Goal: Task Accomplishment & Management: Use online tool/utility

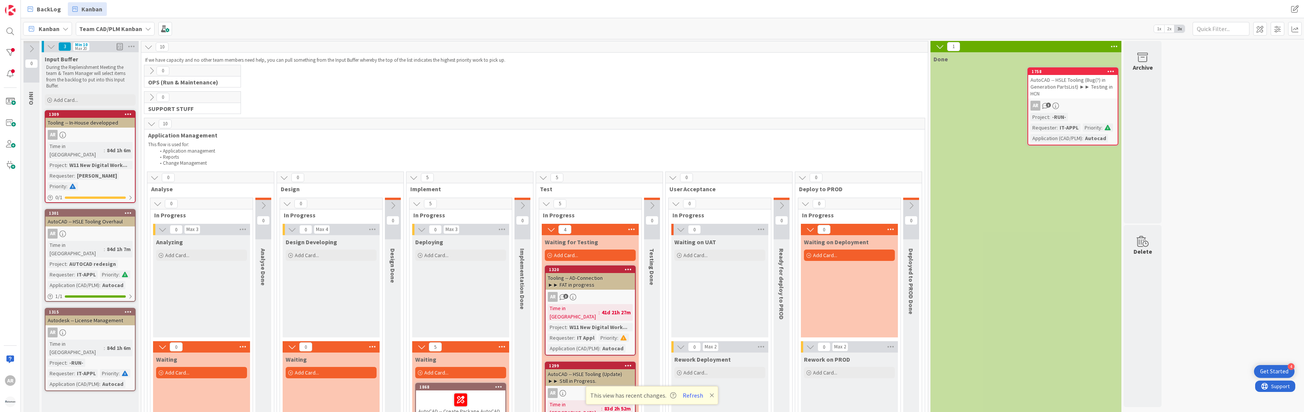
click at [153, 71] on icon at bounding box center [151, 71] width 8 height 8
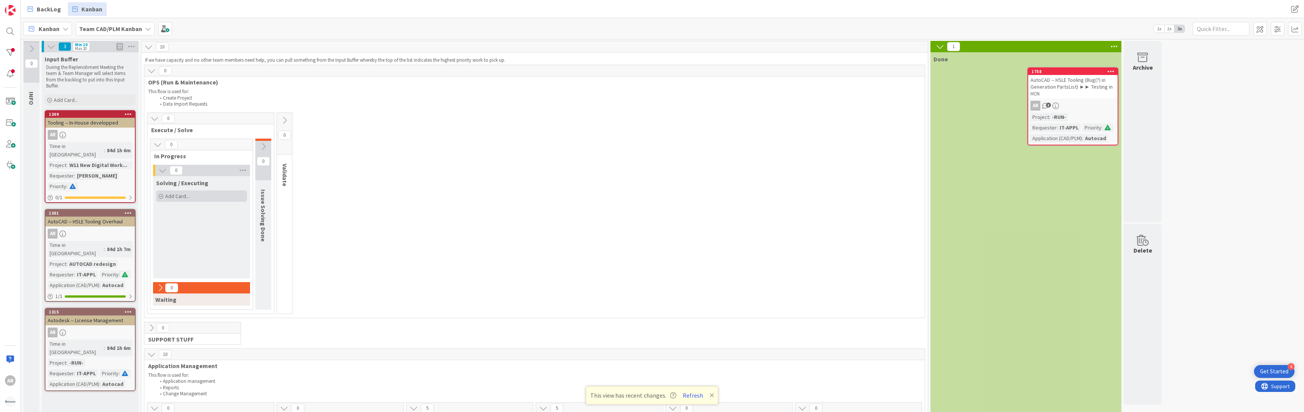
click at [175, 196] on span "Add Card..." at bounding box center [177, 196] width 24 height 7
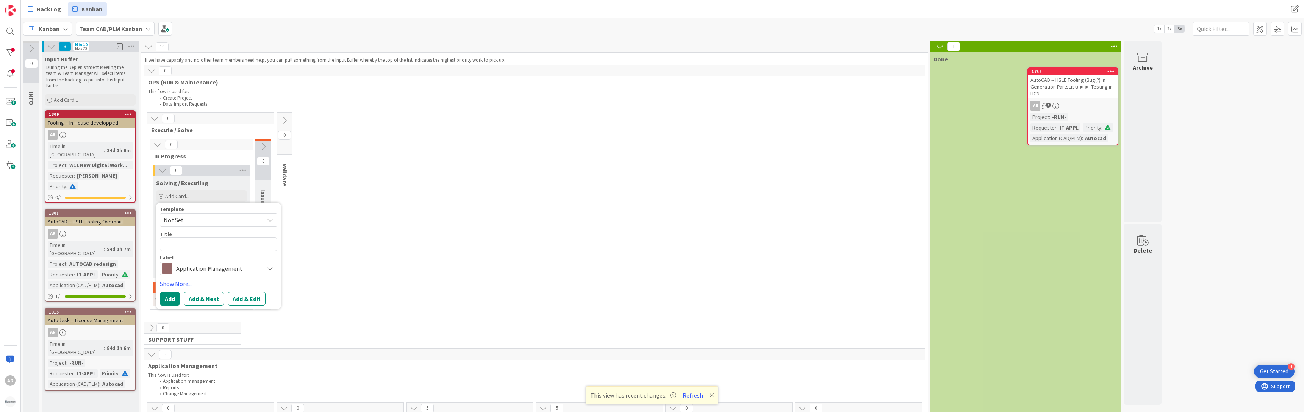
click at [180, 219] on span "Not Set" at bounding box center [211, 220] width 95 height 10
click at [170, 244] on textarea at bounding box center [218, 245] width 117 height 14
paste textarea "Request for Project Folder on Drive Q - A24-59000"
type textarea "x"
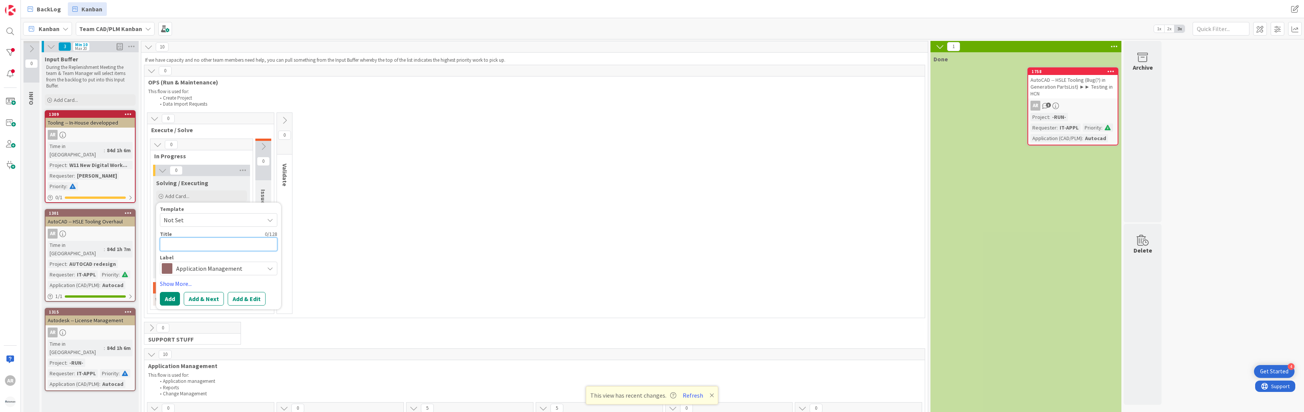
type textarea "Request for Project Folder on Drive Q - A24-59000"
type textarea "x"
type textarea "Request for Drive Q - A24-59000"
type textarea "x"
type textarea "CDrive Q - A24-59000"
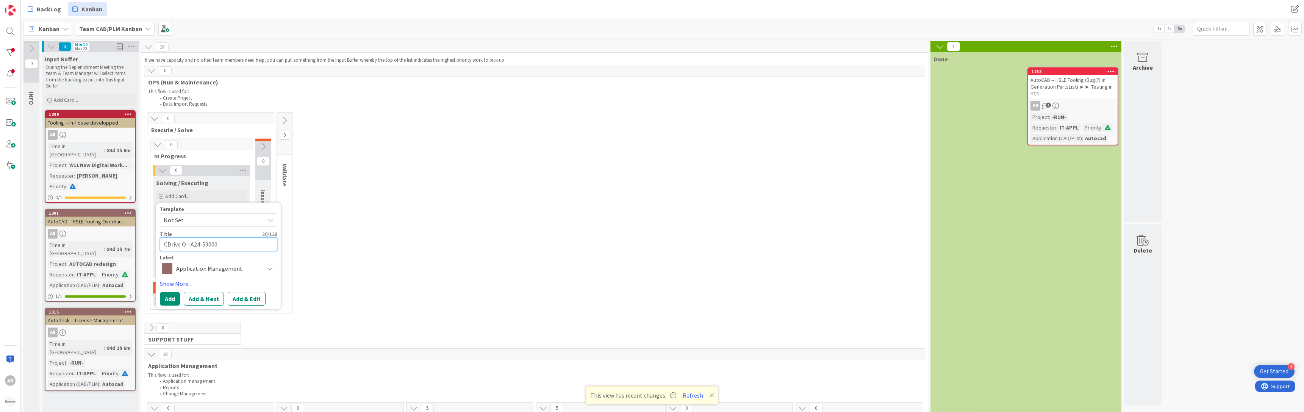
type textarea "x"
type textarea "CrDrive Q - A24-59000"
type textarea "x"
type textarea "CreDrive Q - A24-59000"
type textarea "x"
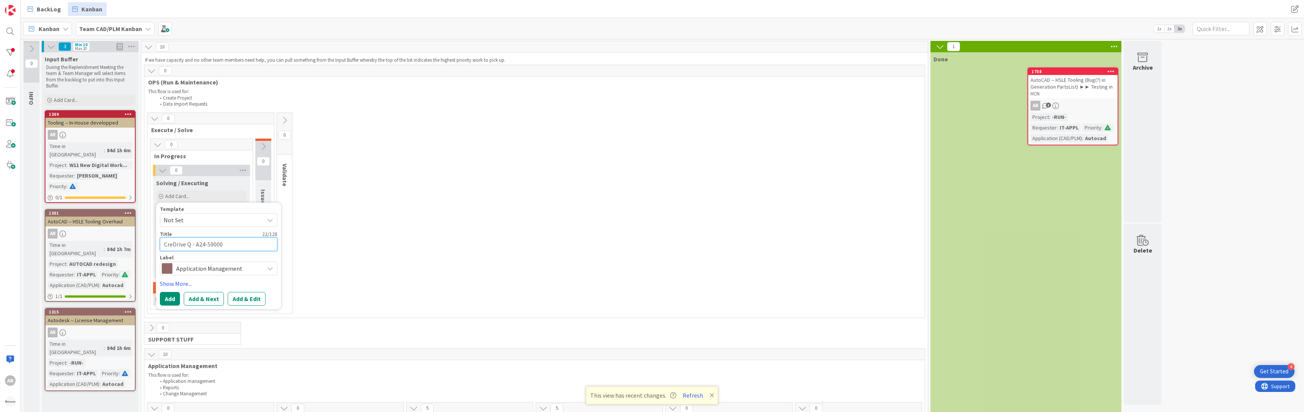
type textarea "CreaDrive Q - A24-59000"
type textarea "x"
type textarea "CreatDrive Q - A24-59000"
type textarea "x"
type textarea "CreatiDrive Q - A24-59000"
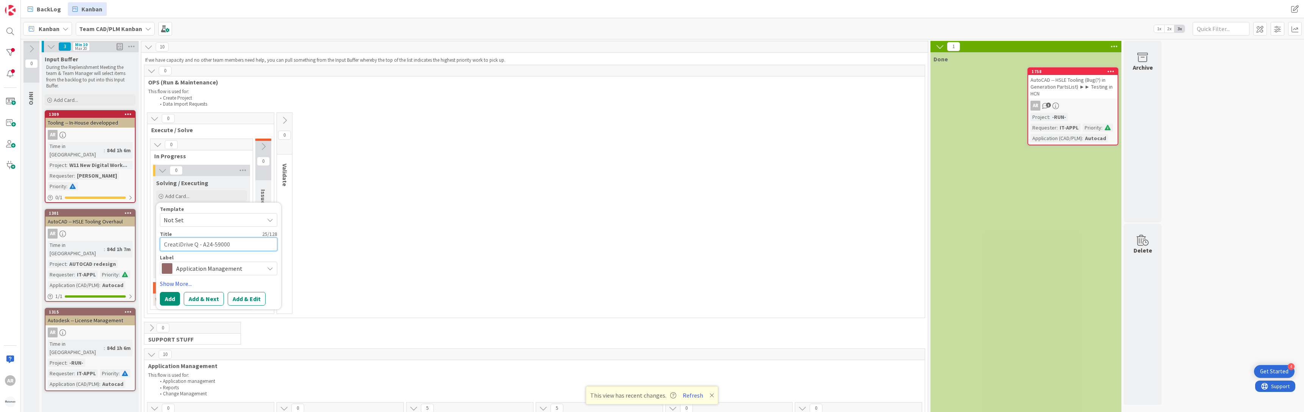
type textarea "x"
type textarea "CreatioDrive Q - A24-59000"
type textarea "x"
type textarea "CreationDrive Q - A24-59000"
type textarea "x"
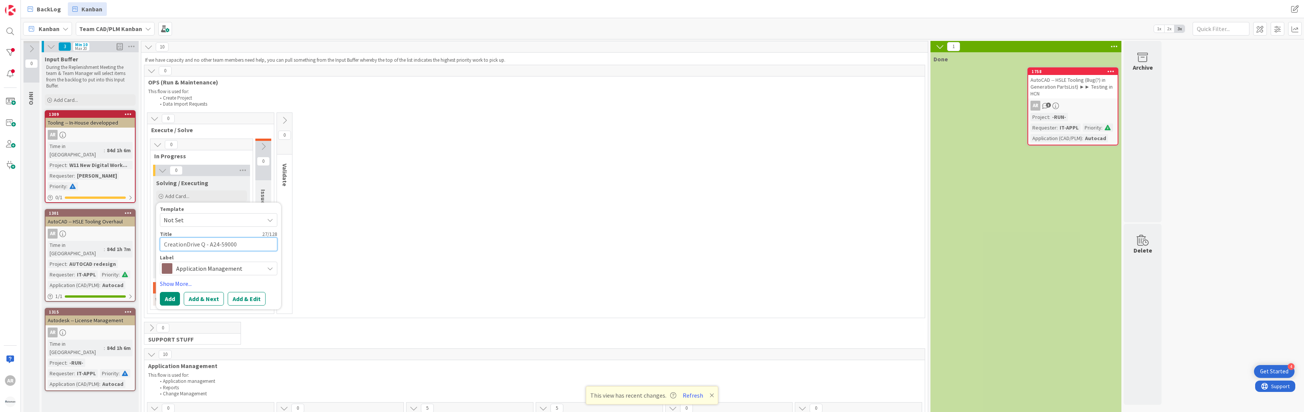
type textarea "Creation Drive Q - A24-59000"
type textarea "x"
type textarea "Creation Q - A24-59000"
type textarea "x"
type textarea "Creation Q:A24-59000"
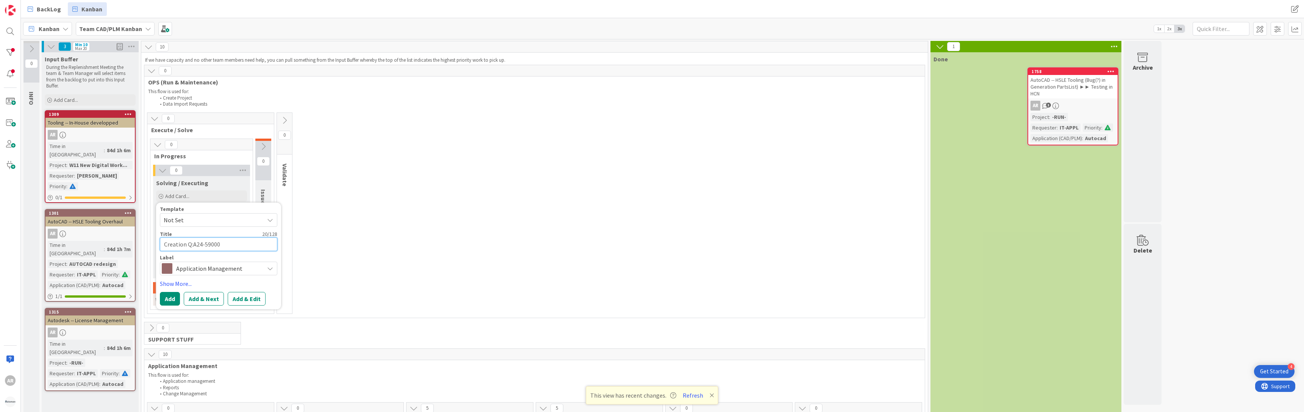
type textarea "x"
type textarea "Creation Q:A24-59000"
type textarea "x"
type textarea "Creation Q:A24-59000 P"
type textarea "x"
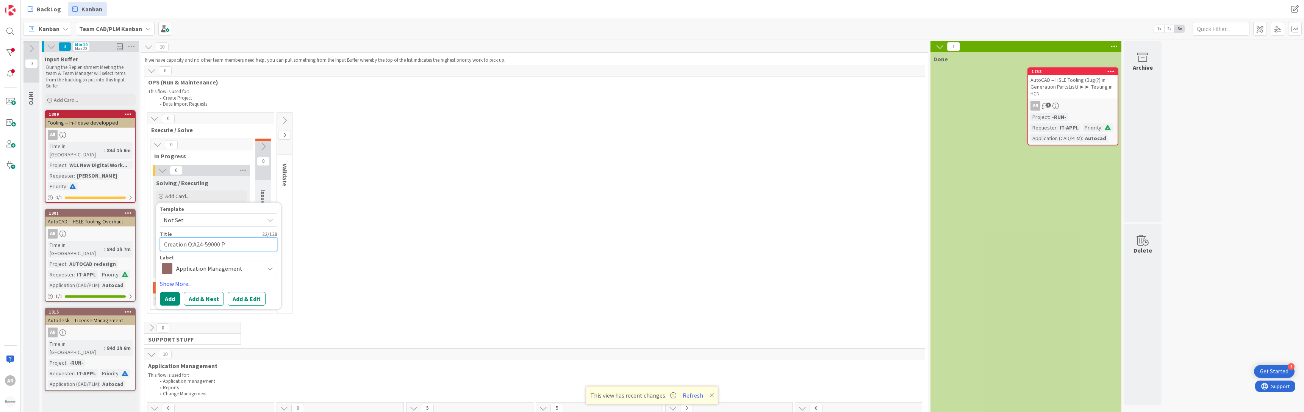
type textarea "Creation Q:A24-59000 Pr"
type textarea "x"
type textarea "Creation Q:A24-59000 Pro"
type textarea "x"
type textarea "Creation Q:A24-59000 Proj"
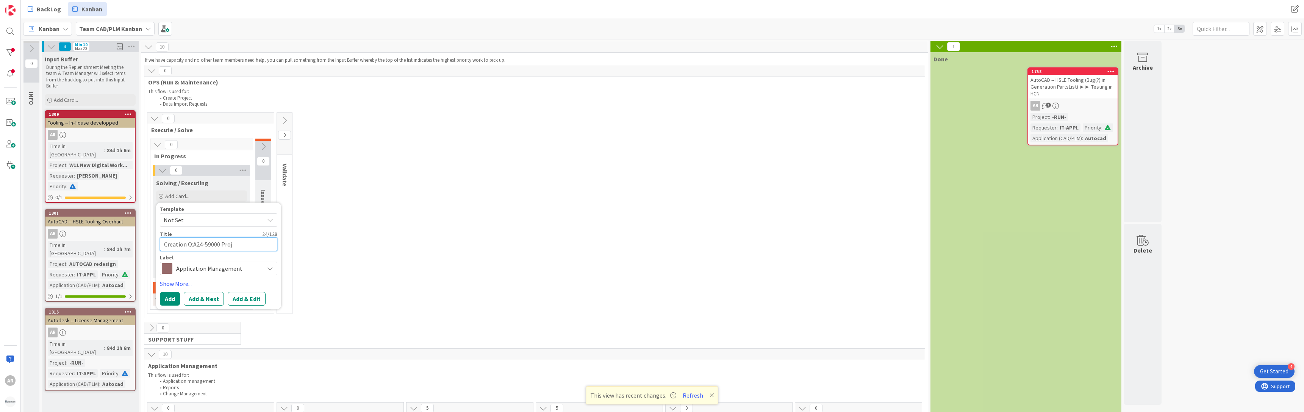
type textarea "x"
type textarea "Creation Q:A24-59000 Proje"
type textarea "x"
type textarea "Creation Q:A24-59000 Projec"
type textarea "x"
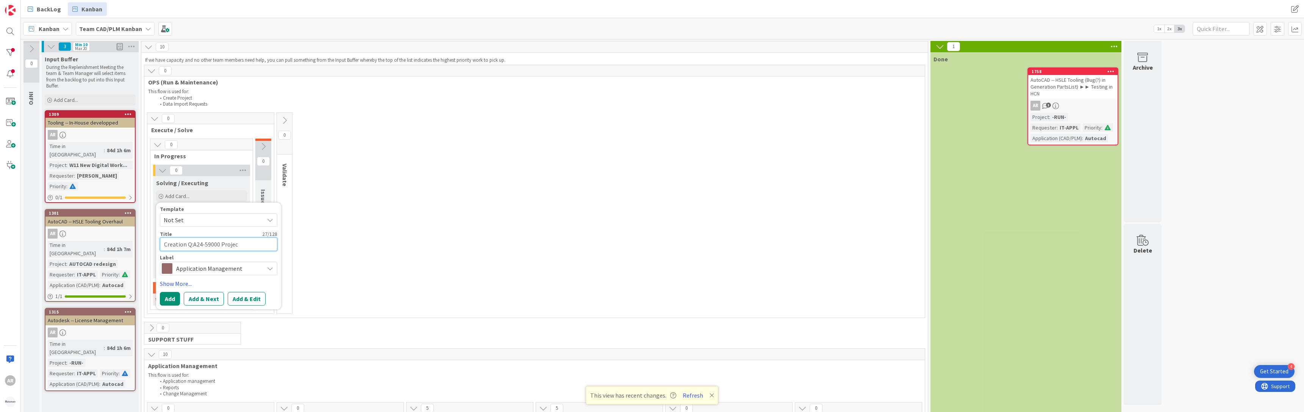
type textarea "Creation Q:A24-59000 Project"
type textarea "x"
type textarea "Creation Q:A24-59000 ProjectF"
type textarea "x"
type textarea "Creation Q:A24-59000 ProjectFo"
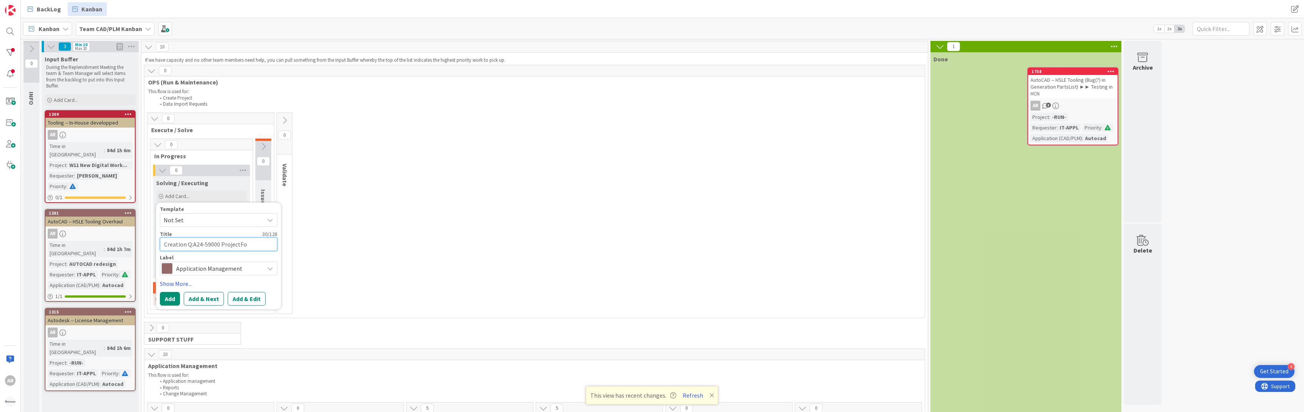
type textarea "x"
type textarea "Creation Q:A24-59000 ProjectFol"
type textarea "x"
type textarea "Creation Q:A24-59000 ProjectFold"
type textarea "x"
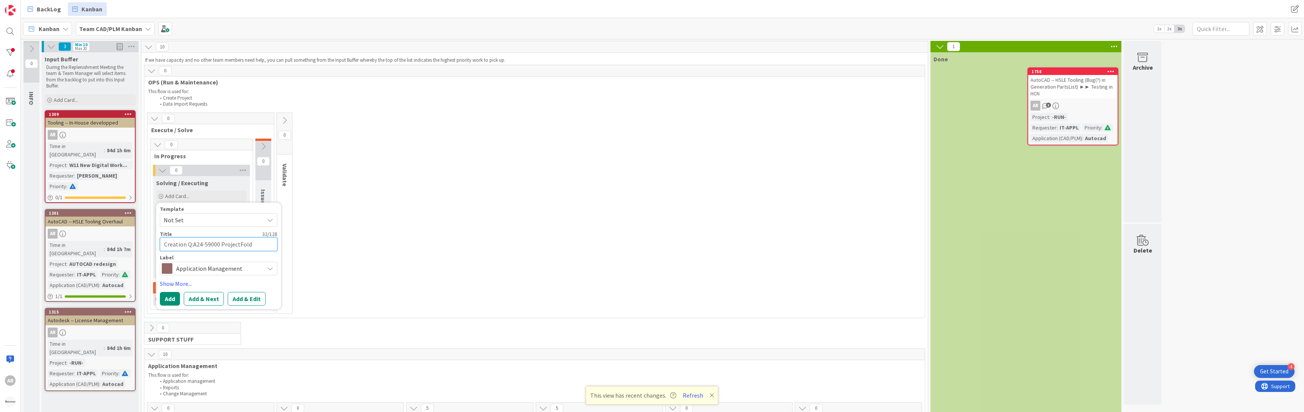
type textarea "Creation Q:A24-59000 ProjectFolde"
type textarea "x"
type textarea "Creation Q:A24-59000 ProjectFolder"
click at [208, 244] on textarea "Creation Q:A24-59000 ProjectFolder" at bounding box center [218, 245] width 117 height 14
type textarea "x"
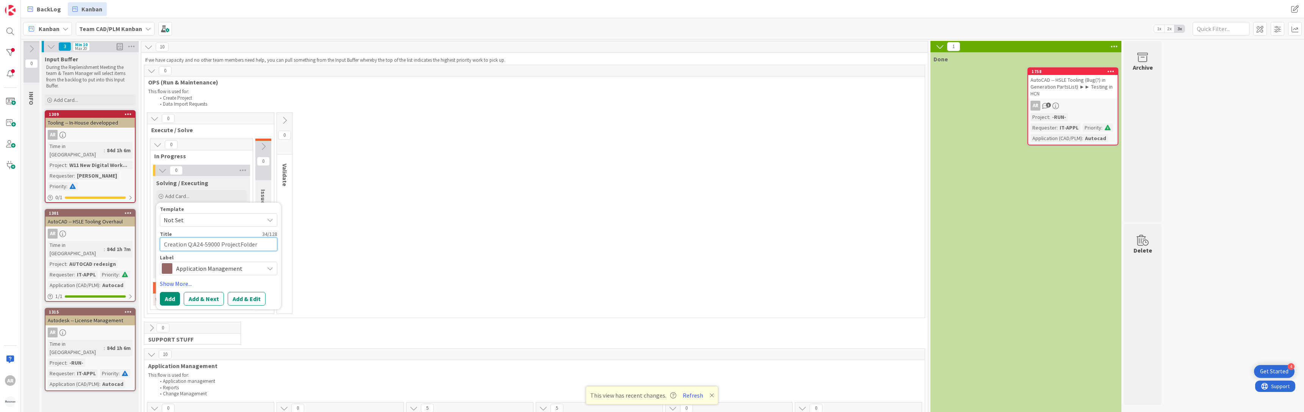
type textarea "Creation ProjectFolder"
type textarea "x"
type textarea "Creation ProjectFolder"
type textarea "x"
type textarea "Creation ProjectFolder"
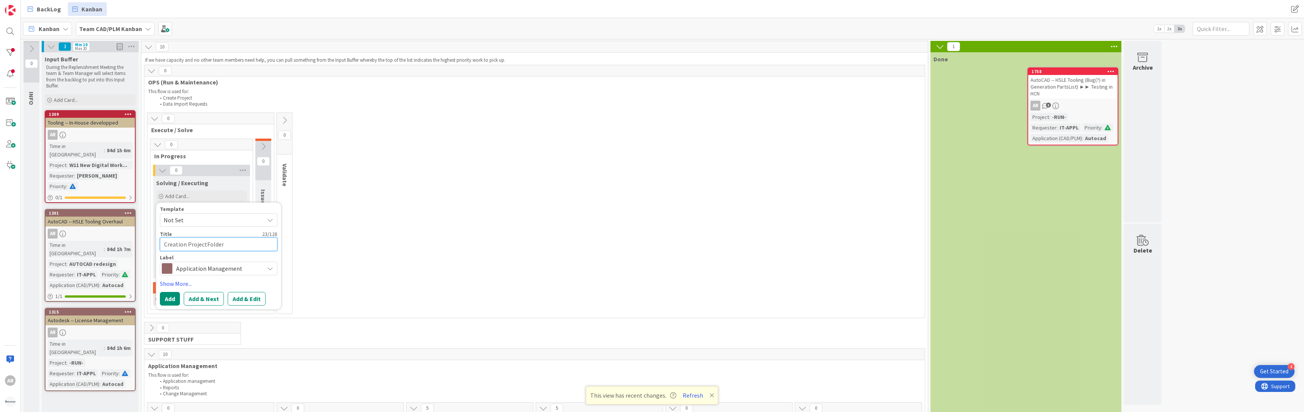
paste textarea "Q:A24-59000"
type textarea "x"
type textarea "Creation ProjectFolder Q:A24-59000"
type textarea "x"
type textarea "Creation ProjectFolder :A24-59000"
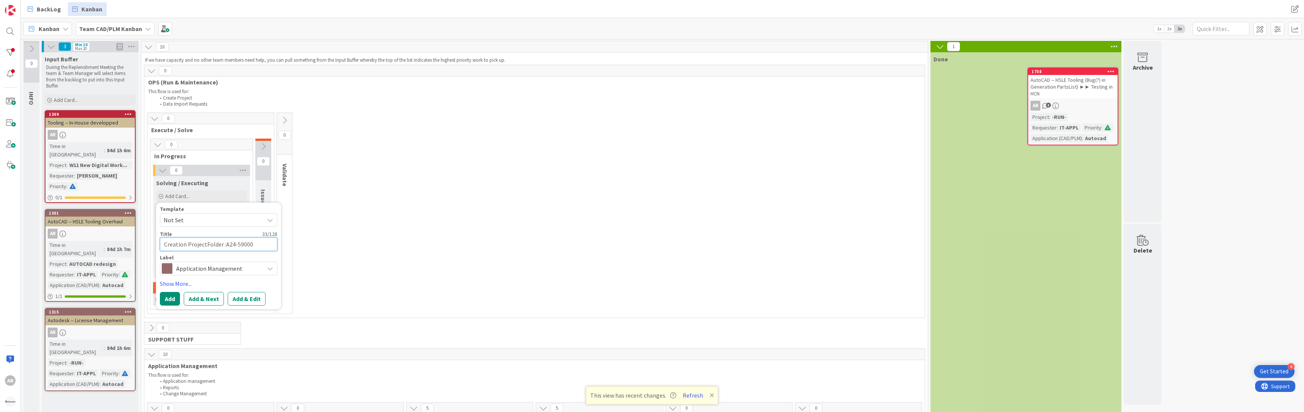
type textarea "x"
type textarea "Creation ProjectFolder A24-59000"
type textarea "x"
type textarea "Creation ProjectFolder A24-59000"
type textarea "x"
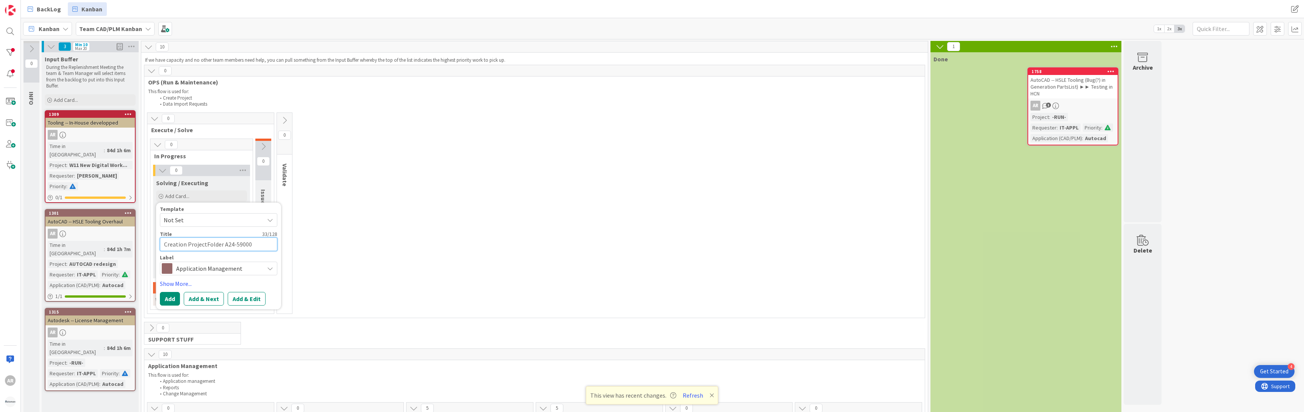
type textarea "Creation ProjectFolder A24-59000 o"
type textarea "x"
type textarea "Creation ProjectFolder A24-59000 on"
type textarea "x"
type textarea "Creation ProjectFolder A24-59000 on"
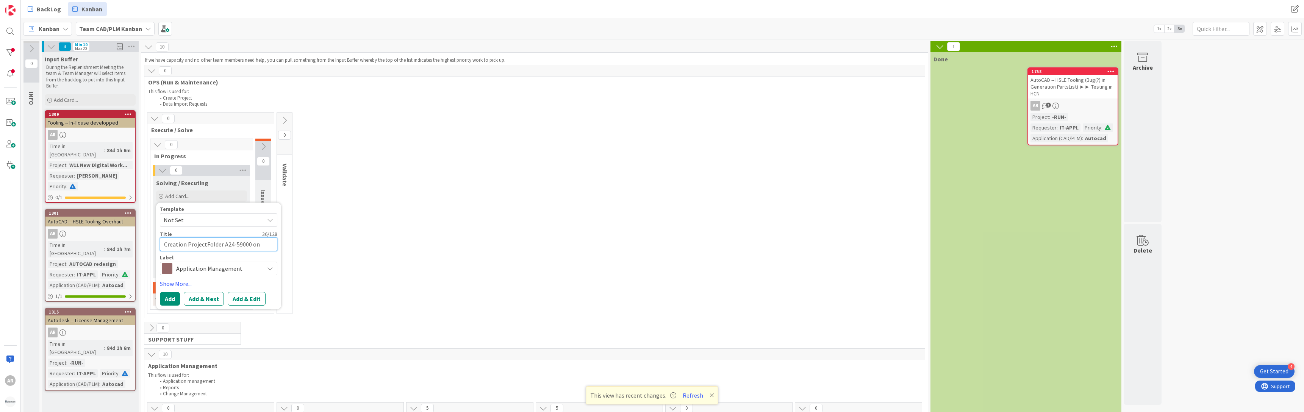
type textarea "x"
type textarea "Creation ProjectFolder A24-59000 on Q"
type textarea "x"
type textarea "Creation ProjectFolder A24-59000 on Q:"
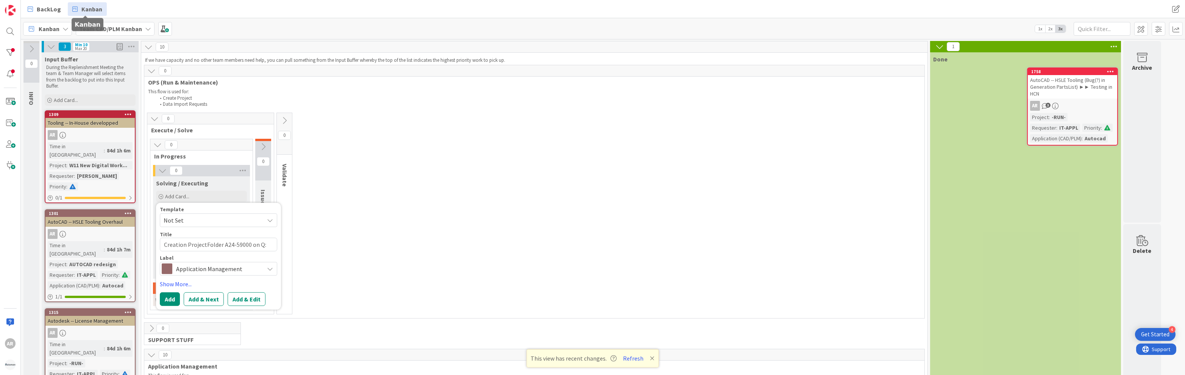
click at [87, 6] on span "Kanban" at bounding box center [91, 9] width 21 height 9
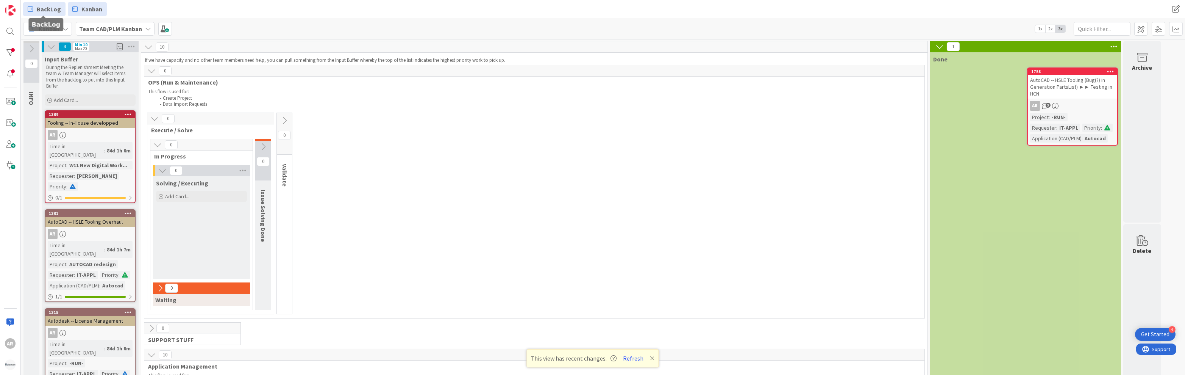
click at [48, 8] on span "BackLog" at bounding box center [49, 9] width 24 height 9
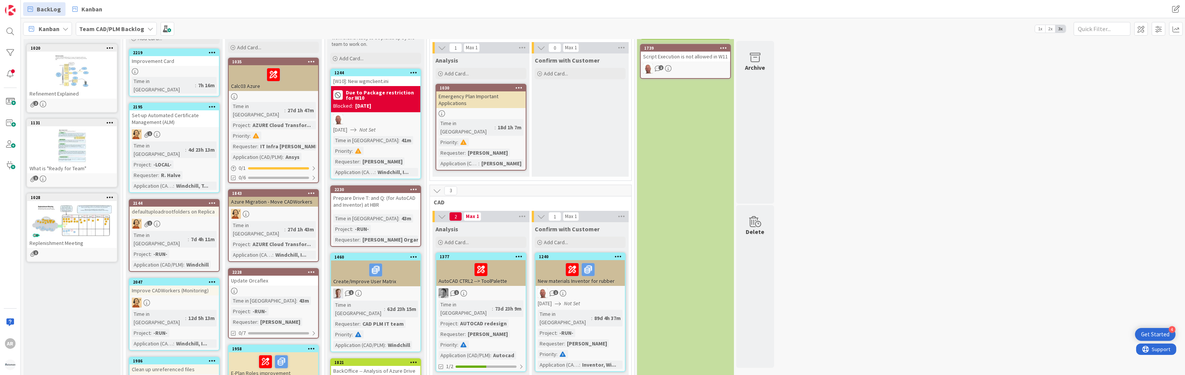
scroll to position [69, 0]
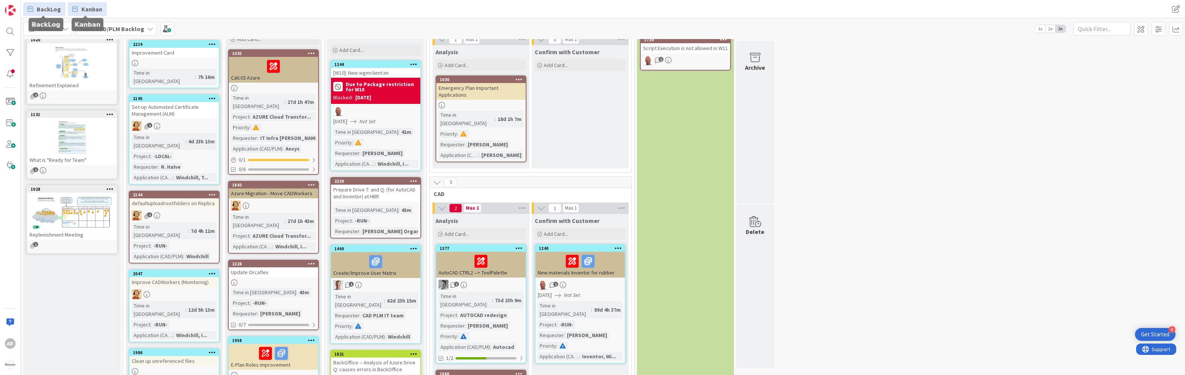
click at [87, 9] on span "Kanban" at bounding box center [91, 9] width 21 height 9
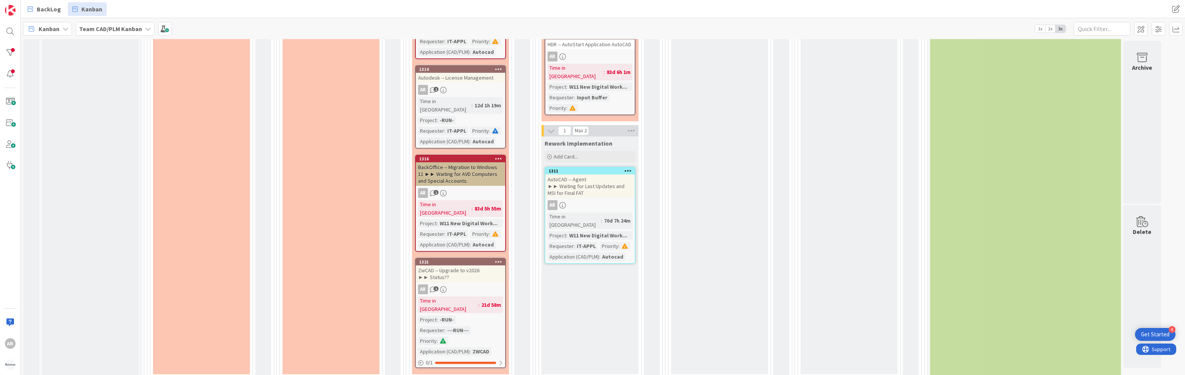
scroll to position [825, 0]
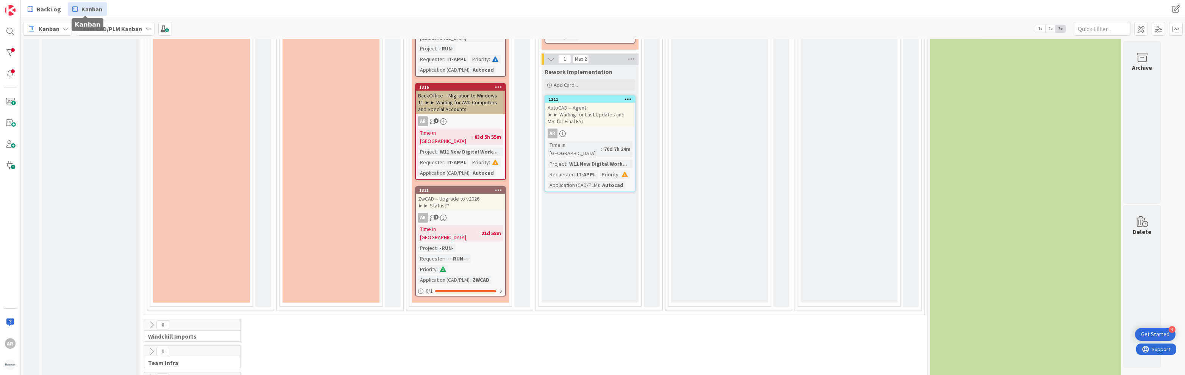
click at [89, 9] on span "Kanban" at bounding box center [91, 9] width 21 height 9
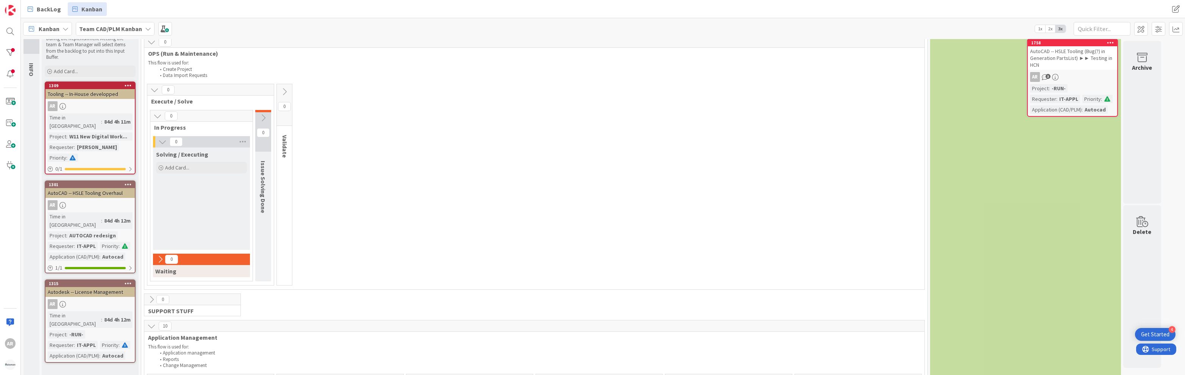
scroll to position [0, 0]
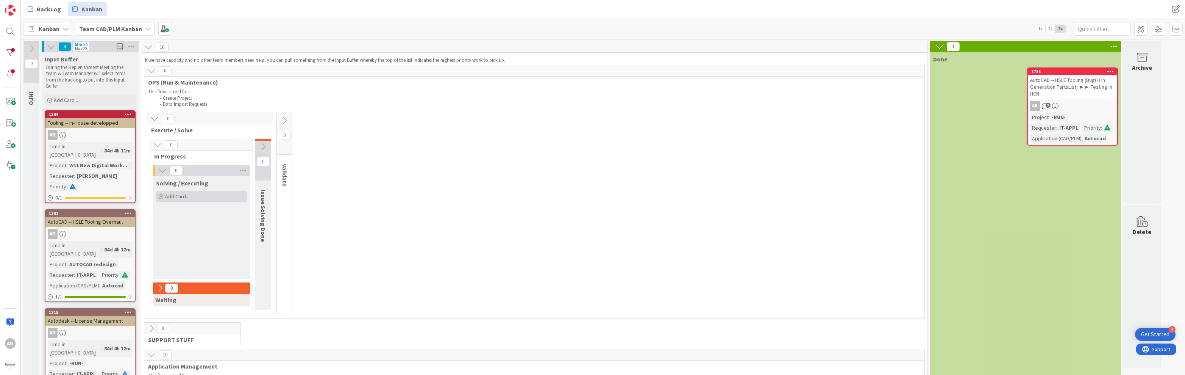
click at [174, 195] on span "Add Card..." at bounding box center [177, 196] width 24 height 7
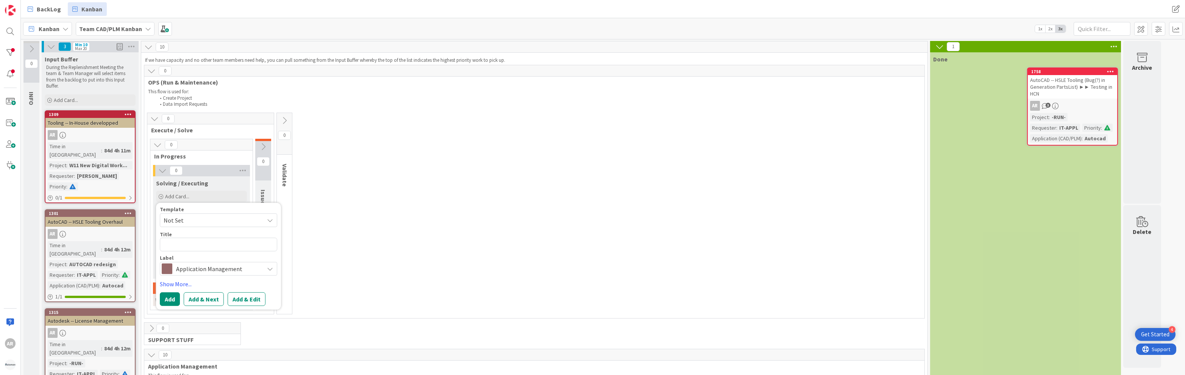
click at [180, 244] on textarea at bounding box center [218, 245] width 117 height 14
type textarea "x"
type textarea "Q:A24-59000"
click at [273, 220] on span "Not Set" at bounding box center [218, 220] width 117 height 14
click at [227, 269] on span "Application Management" at bounding box center [218, 268] width 84 height 11
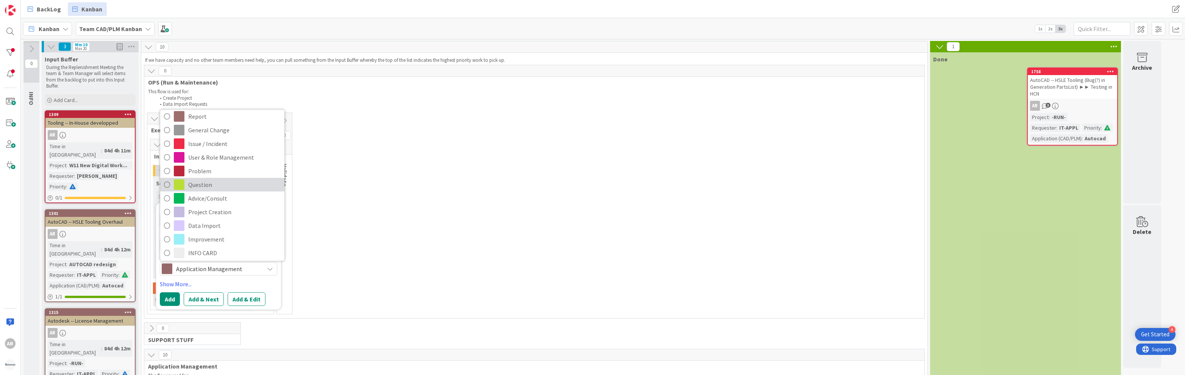
scroll to position [40, 0]
click at [229, 212] on span "Project Creation" at bounding box center [234, 210] width 92 height 11
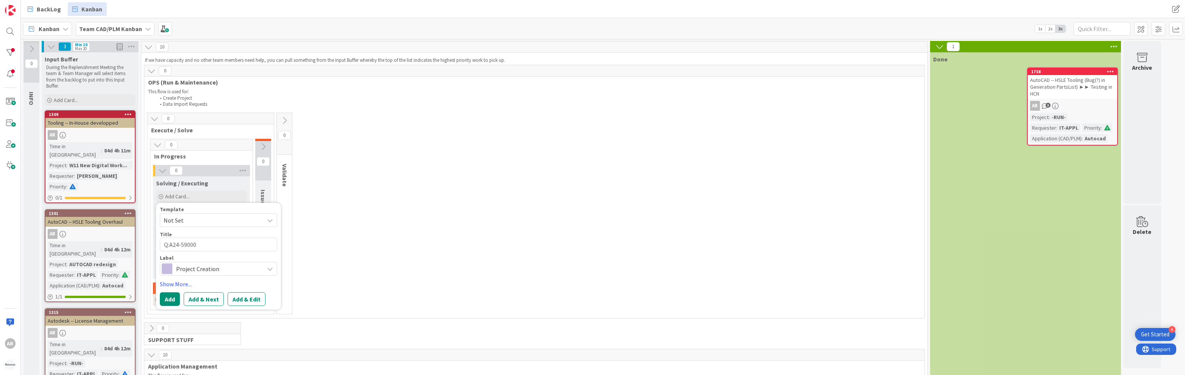
click at [222, 220] on span "Not Set" at bounding box center [211, 220] width 95 height 10
click at [222, 221] on span "Not Set" at bounding box center [211, 220] width 95 height 10
drag, startPoint x: 204, startPoint y: 247, endPoint x: 150, endPoint y: 246, distance: 53.4
click at [150, 246] on div "0 In Progress 0 Solving / Executing Add Card... Template Not Set Not Set To req…" at bounding box center [201, 224] width 103 height 171
type textarea "x"
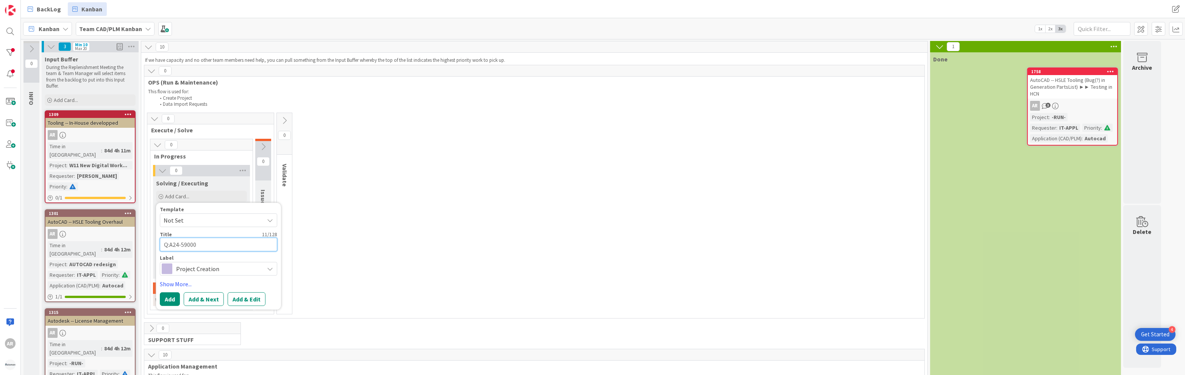
type textarea "CQ:A24-59000"
type textarea "x"
type textarea "CrQ:A24-59000"
type textarea "x"
type textarea "CreQ:A24-59000"
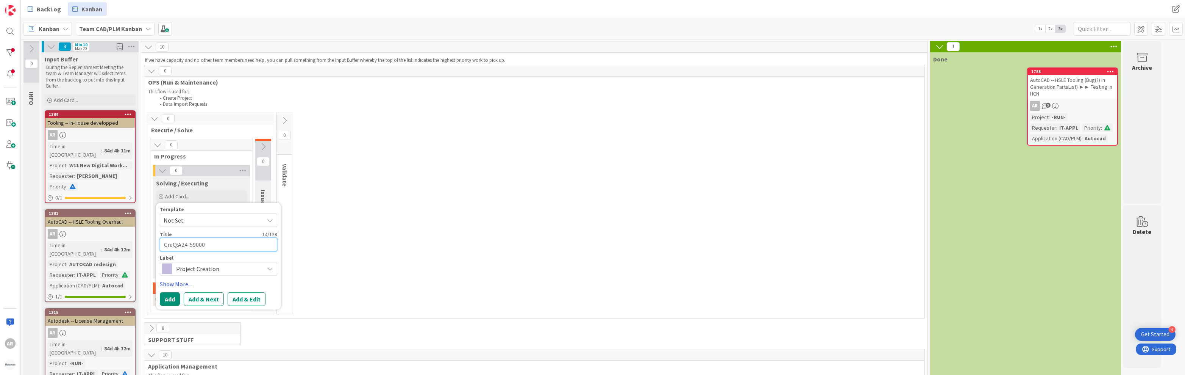
type textarea "x"
type textarea "CreaQ:A24-59000"
type textarea "x"
type textarea "CreatQ:A24-59000"
type textarea "x"
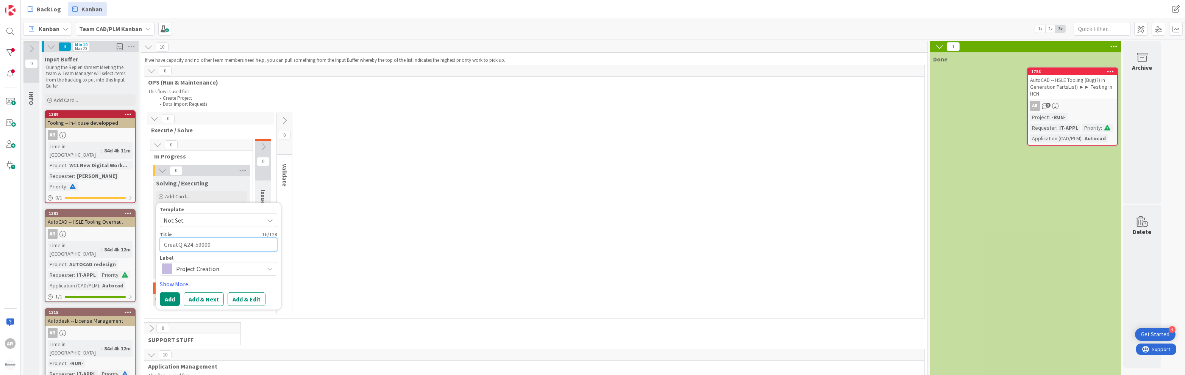
type textarea "CreatiQ:A24-59000"
type textarea "x"
type textarea "CreatioQ:A24-59000"
type textarea "x"
type textarea "CreatiomQ:A24-59000"
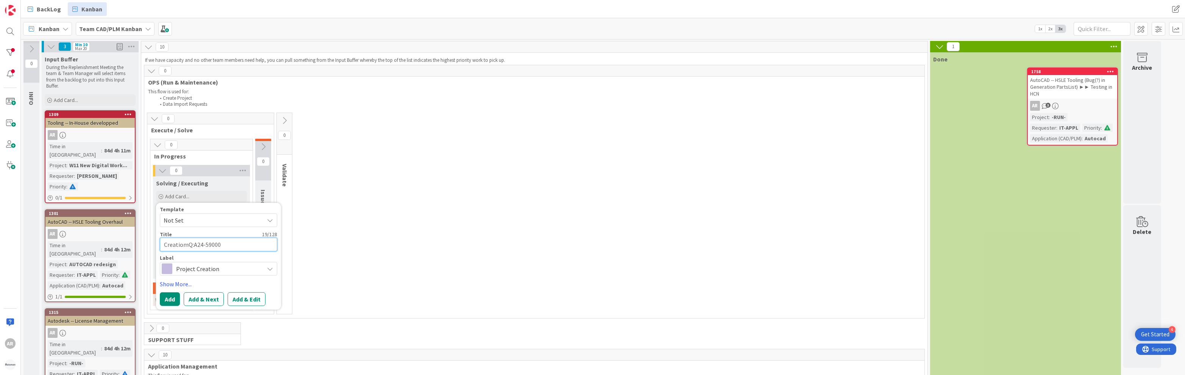
type textarea "x"
type textarea "Creatiom Q:A24-59000"
type textarea "x"
type textarea "Creationm Q:A24-59000"
type textarea "x"
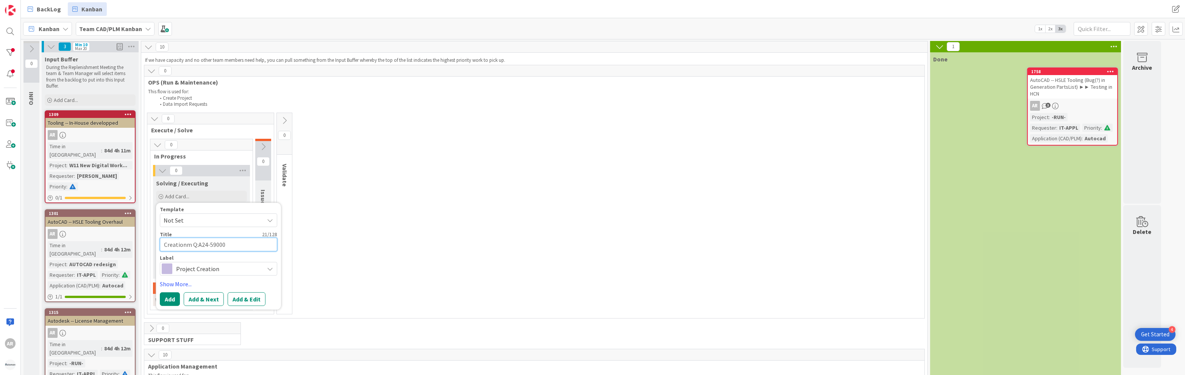
type textarea "Creation m Q:A24-59000"
type textarea "x"
type textarea "Creation Pm Q:A24-59000"
type textarea "x"
type textarea "Creation Prm Q:A24-59000"
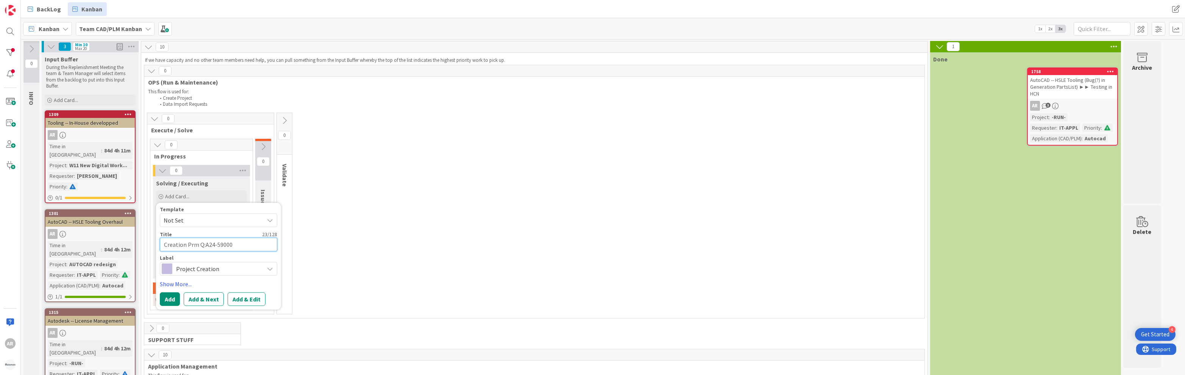
type textarea "x"
type textarea "Creation Prom Q:A24-59000"
type textarea "x"
type textarea "Creation Projm Q:A24-59000"
type textarea "x"
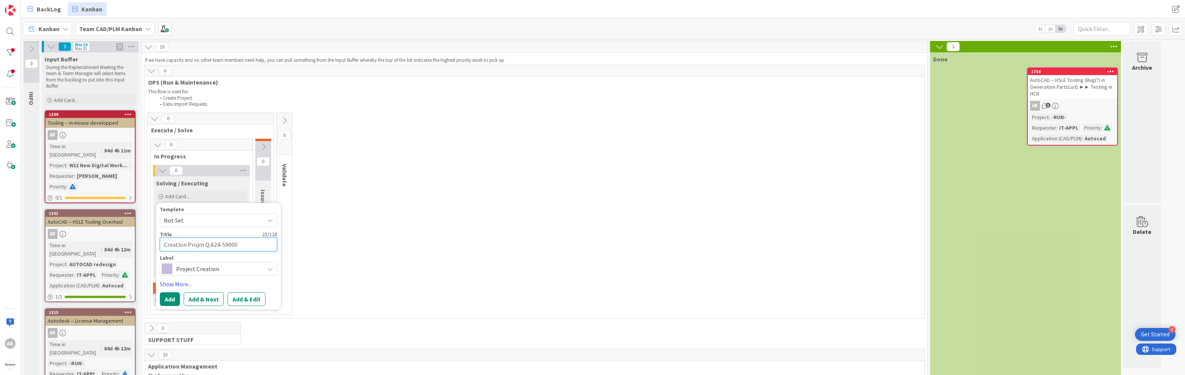
type textarea "Creation Projem Q:A24-59000"
type textarea "x"
type textarea "Creation Projecm Q:A24-59000"
type textarea "x"
type textarea "Creation Projectm Q:A24-59000"
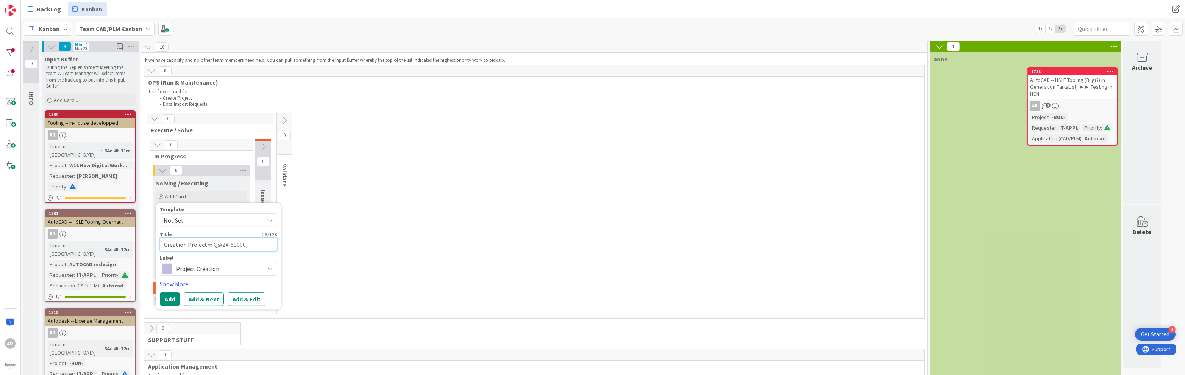
type textarea "x"
type textarea "Creation Project m Q:A24-59000"
type textarea "x"
type textarea "Creation Project Fm Q:A24-59000"
type textarea "x"
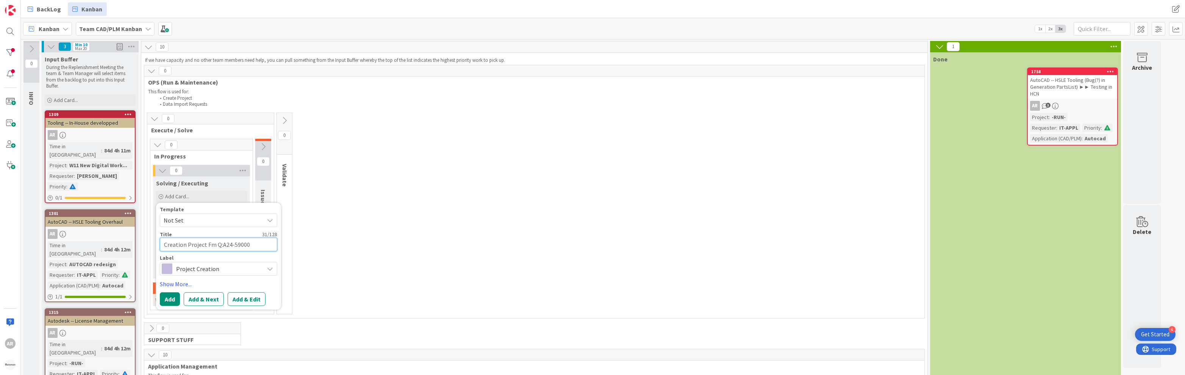
type textarea "Creation Project Fom Q:A24-59000"
type textarea "x"
type textarea "Creation Project Folm Q:A24-59000"
type textarea "x"
type textarea "Creation Project Folem Q:A24-59000"
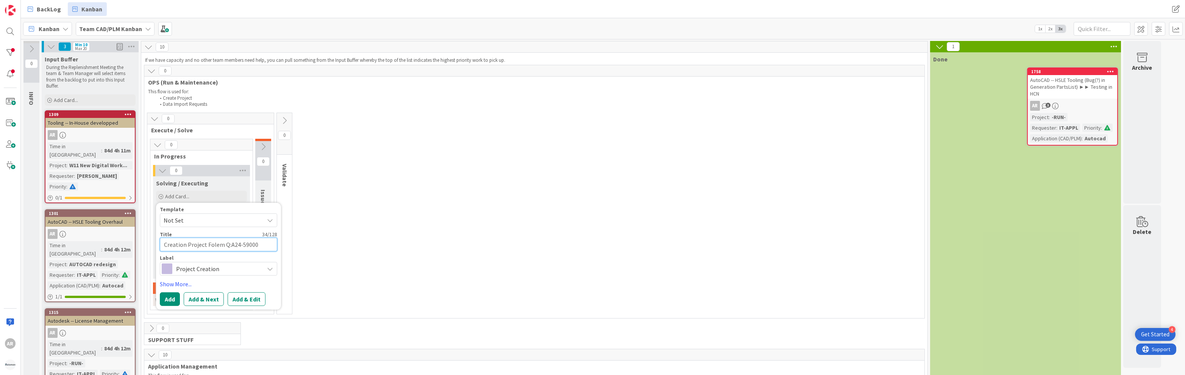
type textarea "x"
type textarea "Creation Project Folm Q:A24-59000"
type textarea "x"
type textarea "Creation Project Foldm Q:A24-59000"
type textarea "x"
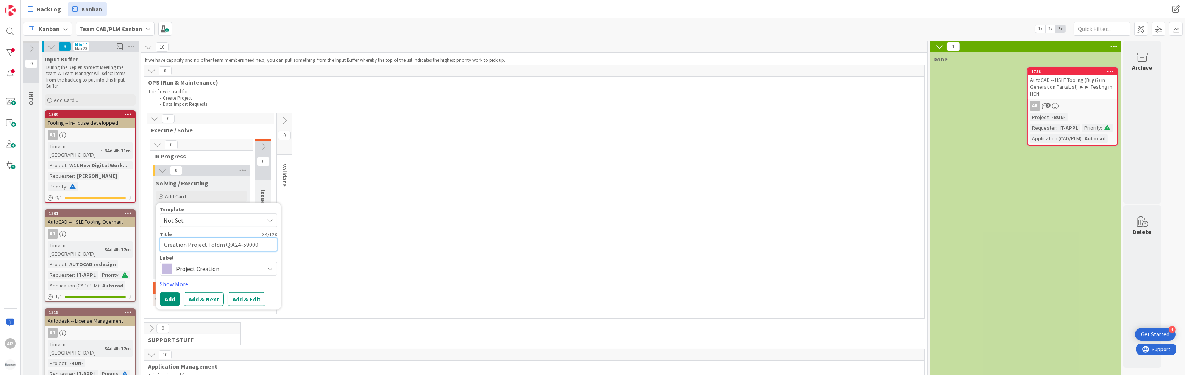
type textarea "Creation Project Foldem Q:A24-59000"
type textarea "x"
type textarea "Creation Project Folderm Q:A24-59000"
type textarea "x"
type textarea "Creation Project Folder m Q:A24-59000"
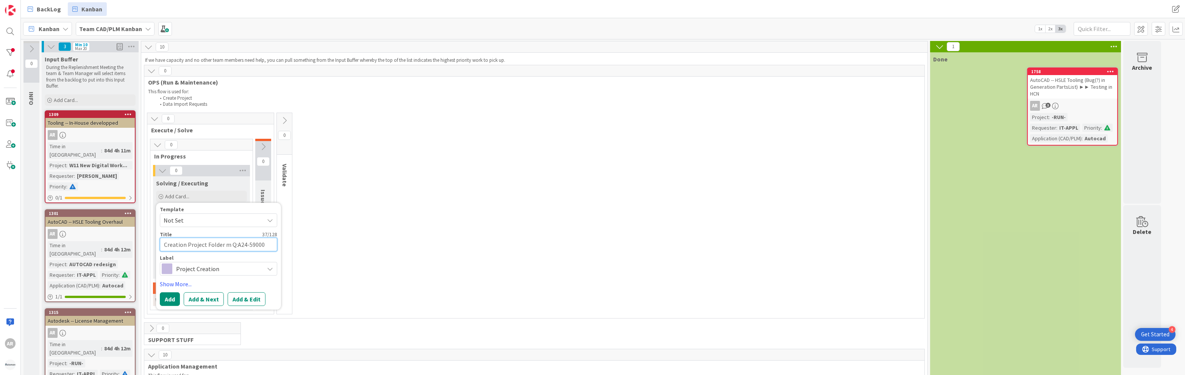
type textarea "x"
type textarea "Creation Project Folder A24-59000"
type textarea "x"
type textarea "Creation Project Folder A24-59000"
type textarea "x"
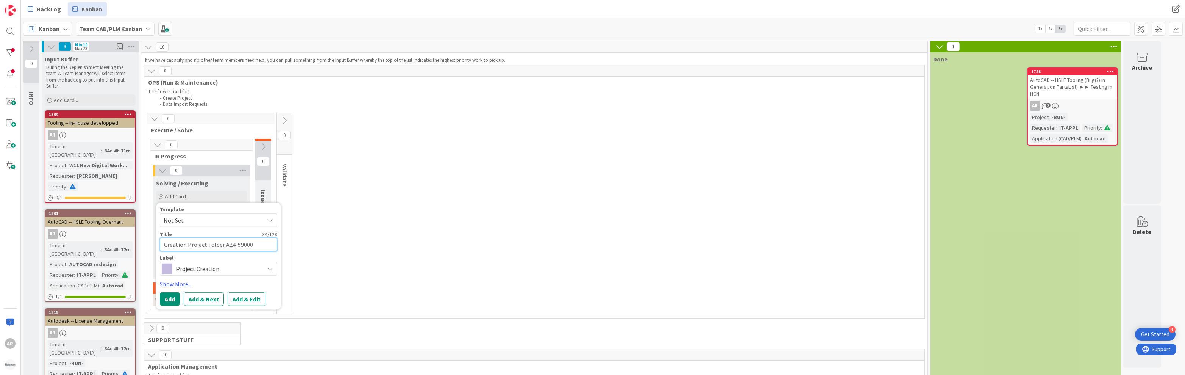
type textarea "Creation Project Folder A24-59000 o"
type textarea "x"
type textarea "Creation Project Folder A24-59000 on"
type textarea "x"
type textarea "Creation Project Folder A24-59000 on"
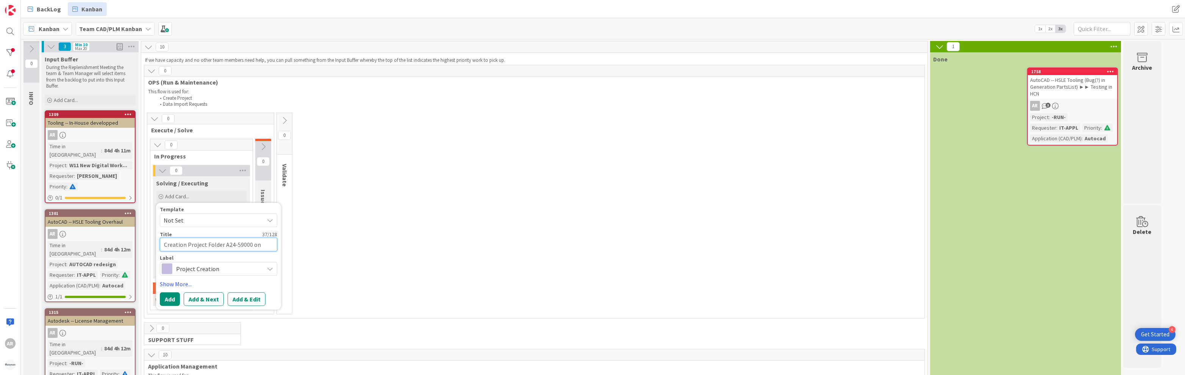
type textarea "x"
type textarea "Creation Project Folder A24-59000 on D"
type textarea "x"
type textarea "Creation Project Folder A24-59000 on Dr"
type textarea "x"
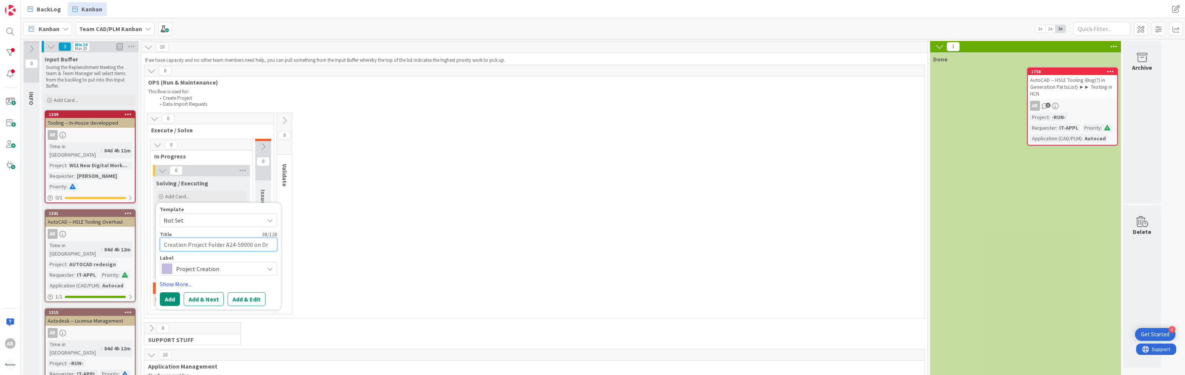
type textarea "Creation Project Folder A24-59000 on Dri"
type textarea "x"
type textarea "Creation Project Folder A24-59000 on Driv"
type textarea "x"
type textarea "Creation Project Folder A24-59000 on Drive"
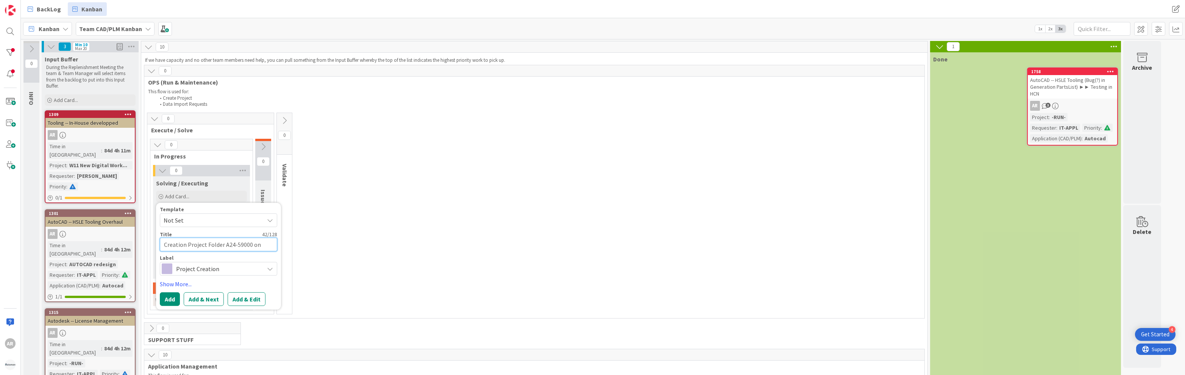
type textarea "x"
type textarea "Creation Project Folder A24-59000 on Drive"
type textarea "x"
type textarea "Creation Project Folder A24-59000 on Drive Q"
type textarea "x"
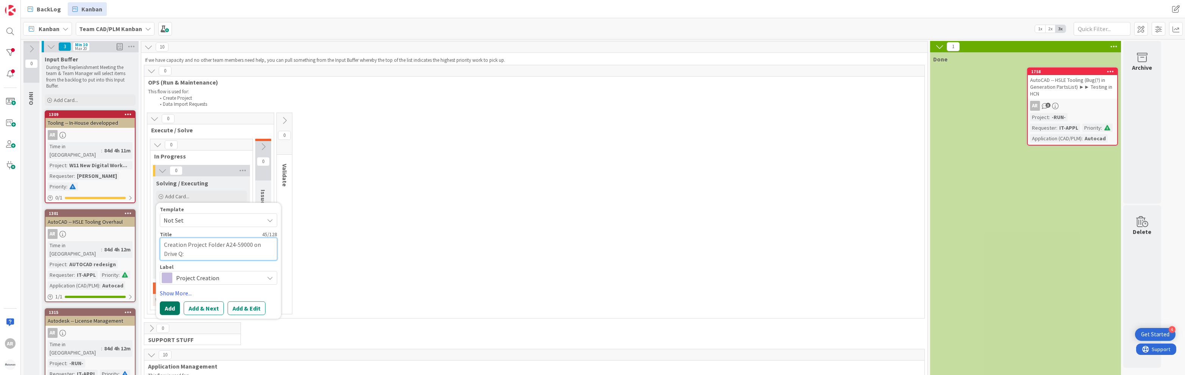
type textarea "Creation Project Folder A24-59000 on Drive Q:"
click at [169, 305] on button "Add" at bounding box center [170, 308] width 20 height 14
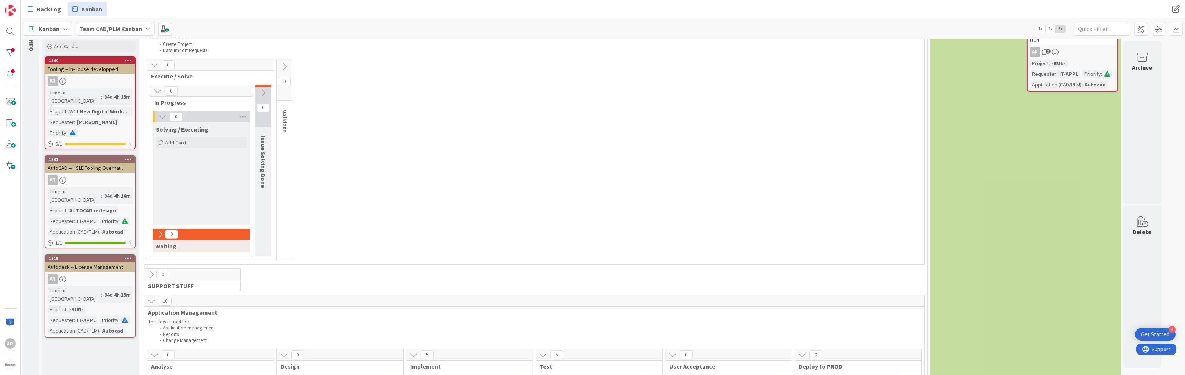
scroll to position [0, 0]
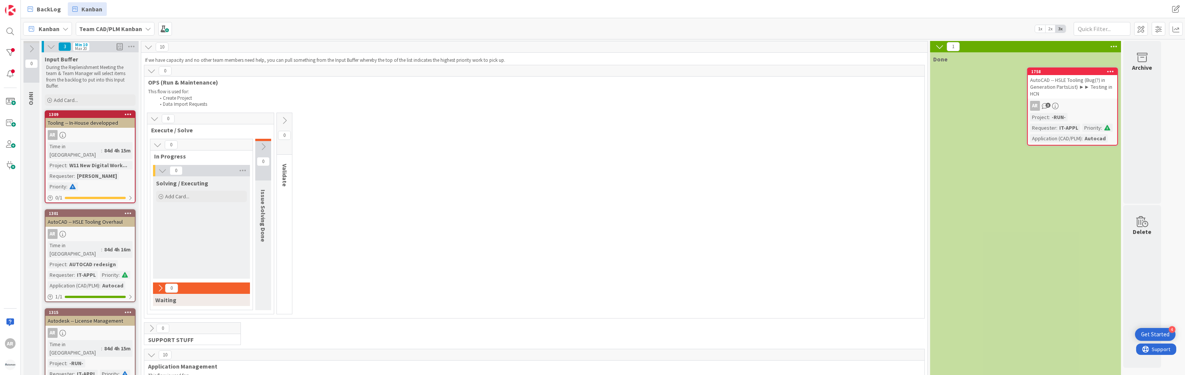
click at [149, 46] on icon at bounding box center [148, 47] width 8 height 8
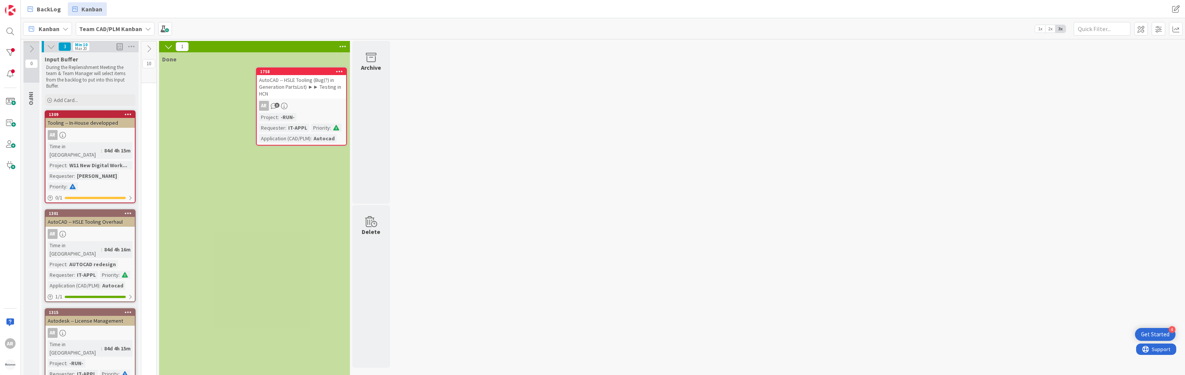
click at [148, 47] on icon at bounding box center [149, 49] width 8 height 8
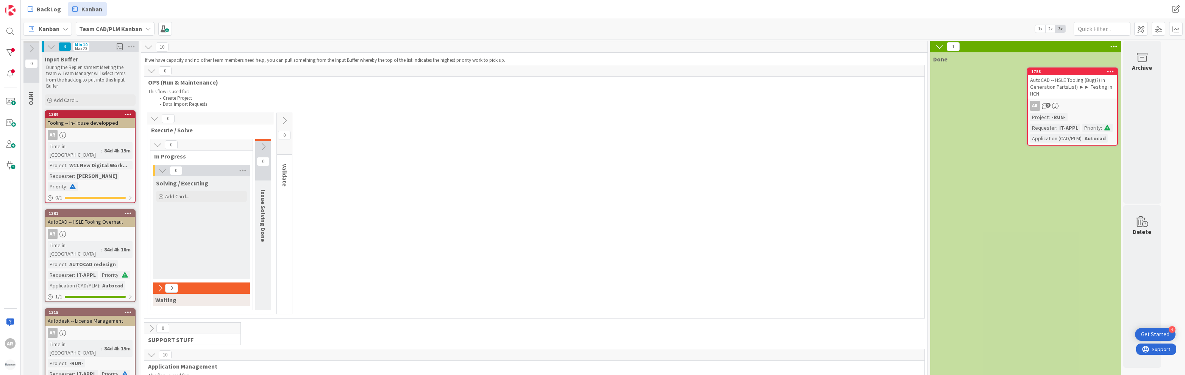
click at [264, 144] on icon at bounding box center [263, 146] width 8 height 8
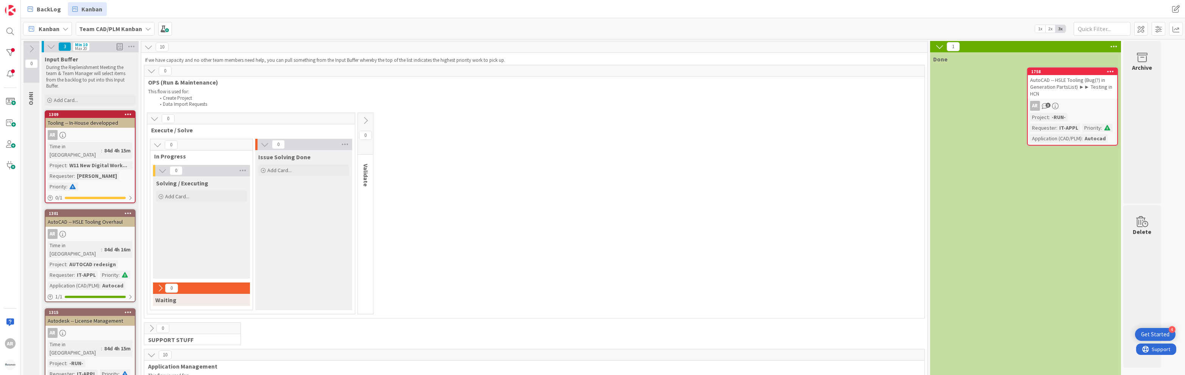
click at [265, 143] on icon at bounding box center [265, 144] width 8 height 8
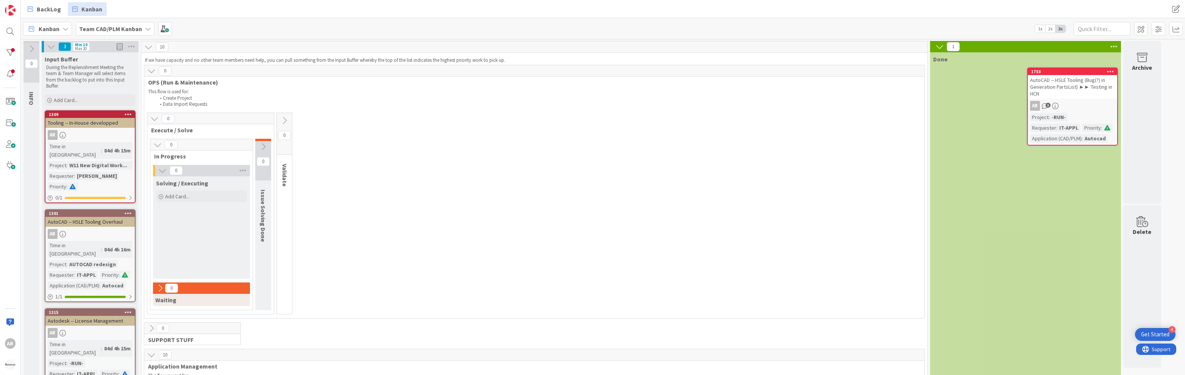
click at [281, 119] on icon at bounding box center [284, 120] width 8 height 8
click at [283, 119] on icon at bounding box center [284, 118] width 8 height 8
click at [177, 194] on span "Add Card..." at bounding box center [177, 196] width 24 height 7
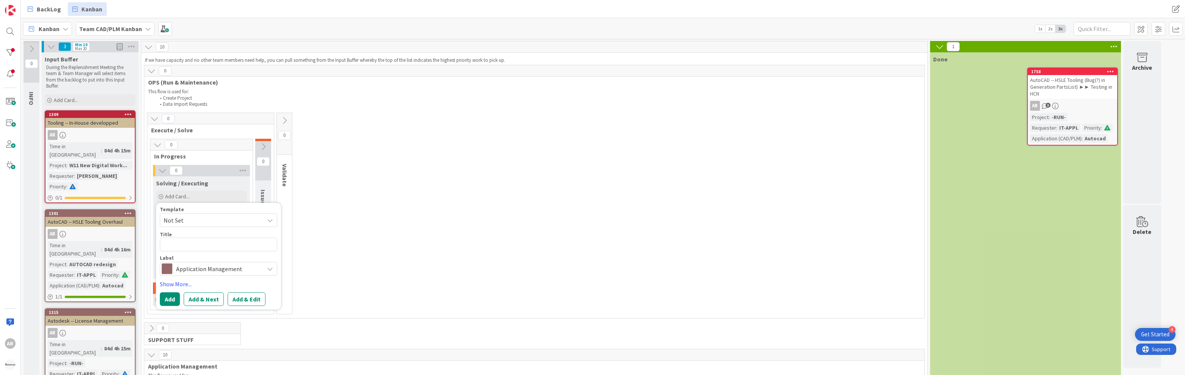
click at [179, 244] on textarea at bounding box center [218, 245] width 117 height 14
click at [189, 267] on span "Application Management" at bounding box center [218, 268] width 84 height 11
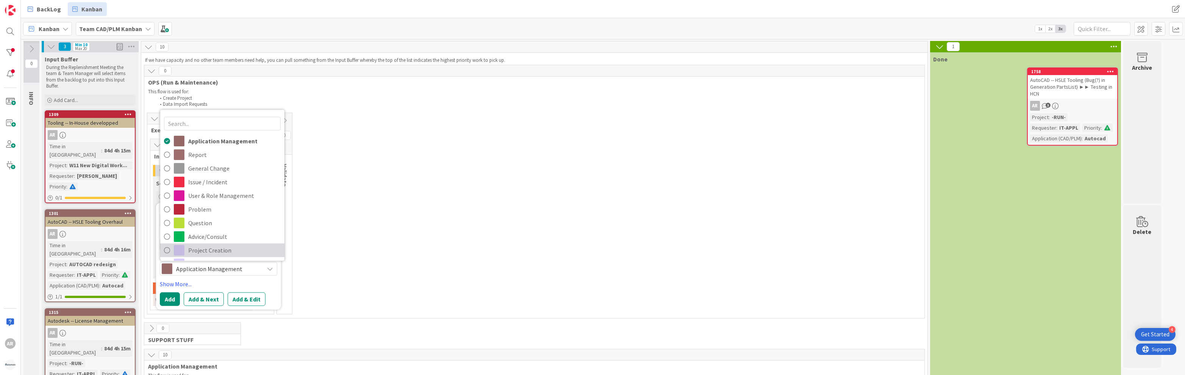
click at [208, 248] on span "Project Creation" at bounding box center [234, 249] width 92 height 11
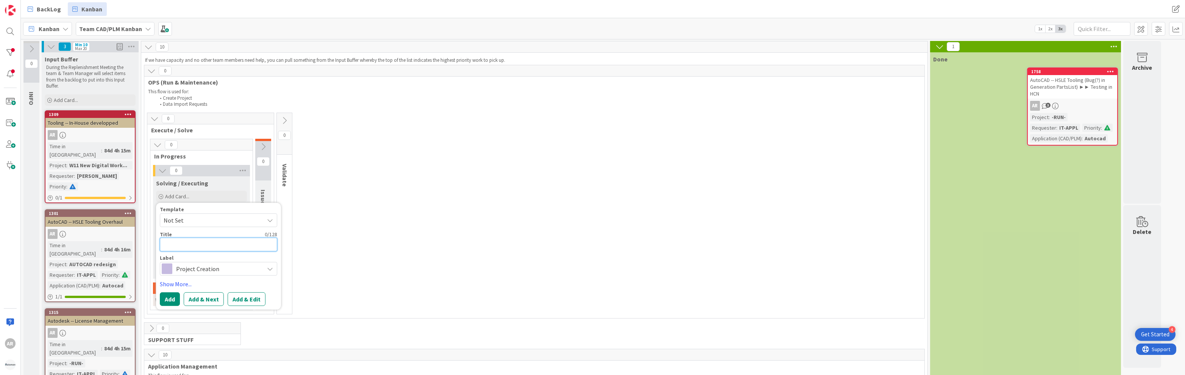
click at [171, 244] on textarea at bounding box center [218, 245] width 117 height 14
type textarea "x"
type textarea "C"
type textarea "x"
type textarea "Cr"
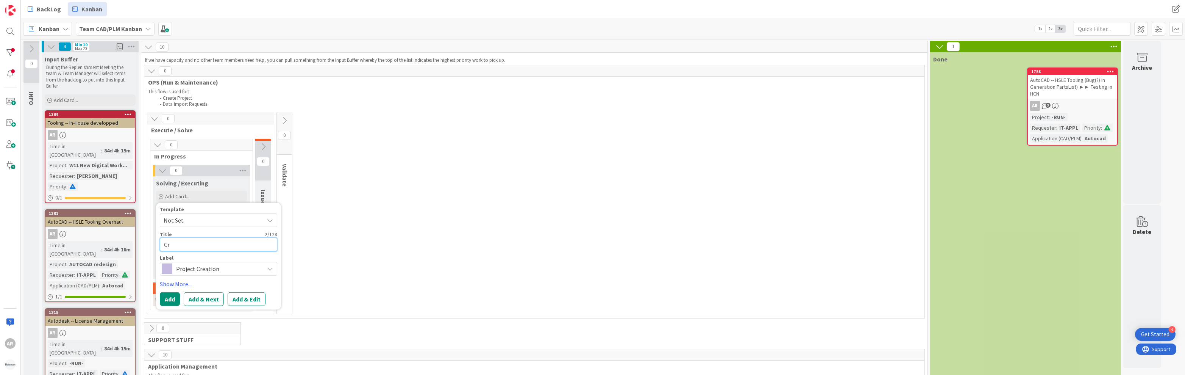
type textarea "x"
type textarea "Cre"
type textarea "x"
type textarea "Crea"
type textarea "x"
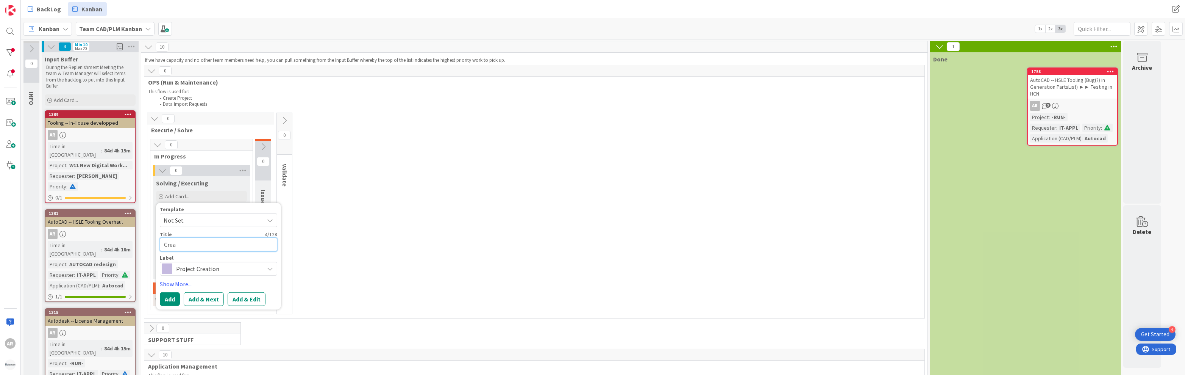
type textarea "Creat"
type textarea "x"
type textarea "Creati"
type textarea "x"
type textarea "Creatin"
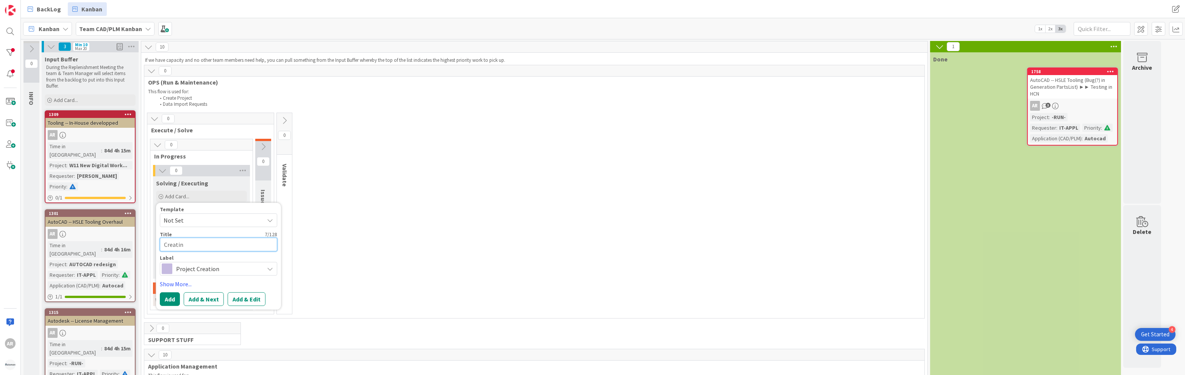
type textarea "x"
type textarea "Creating"
type textarea "x"
type textarea "Creating"
type textarea "x"
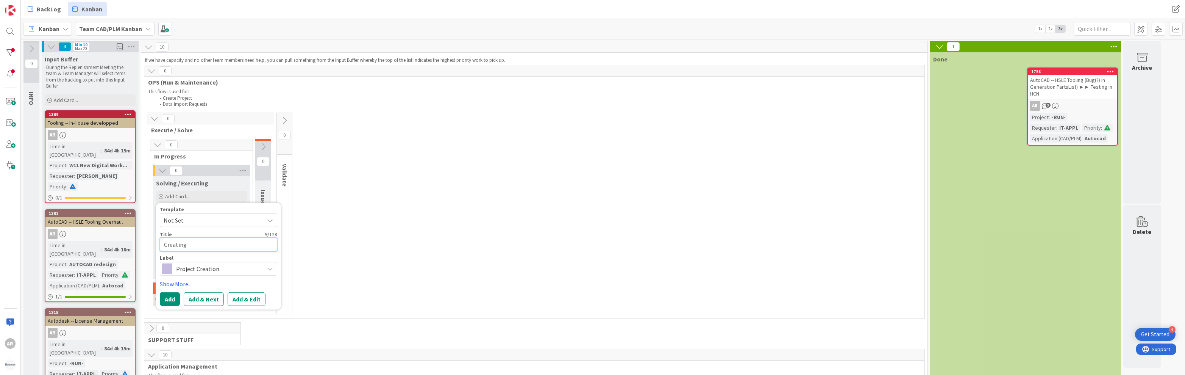
type textarea "Creating P"
type textarea "x"
type textarea "Creating Pr"
type textarea "x"
type textarea "Creating Pro"
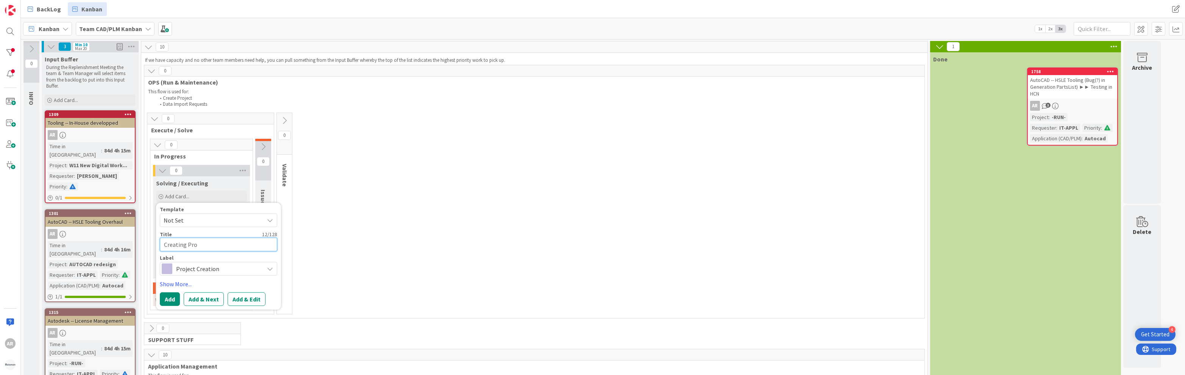
type textarea "x"
type textarea "Creating Proj"
type textarea "x"
type textarea "Creating Proje"
type textarea "x"
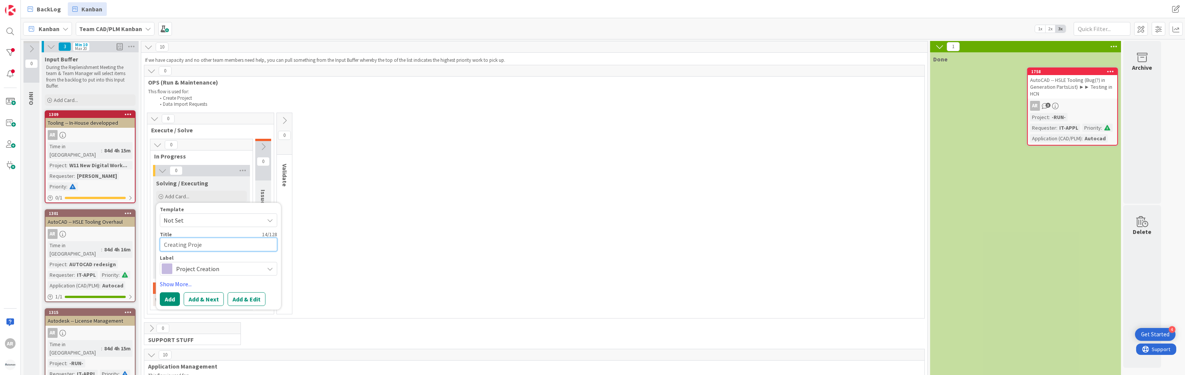
type textarea "Creating Projec"
type textarea "x"
type textarea "Creating Project"
type textarea "x"
type textarea "Creating Project"
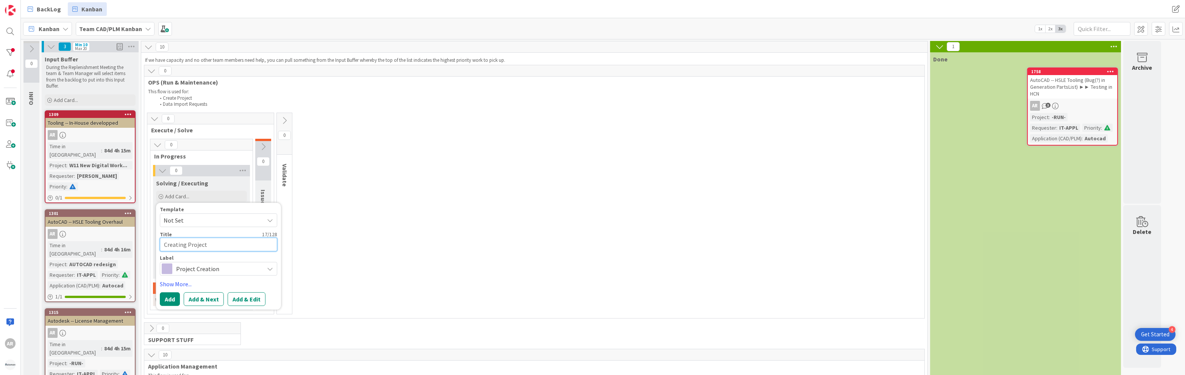
type textarea "x"
type textarea "Creating Project F"
type textarea "x"
type textarea "Creating Project Fo"
click at [197, 206] on div "Template" at bounding box center [218, 208] width 117 height 5
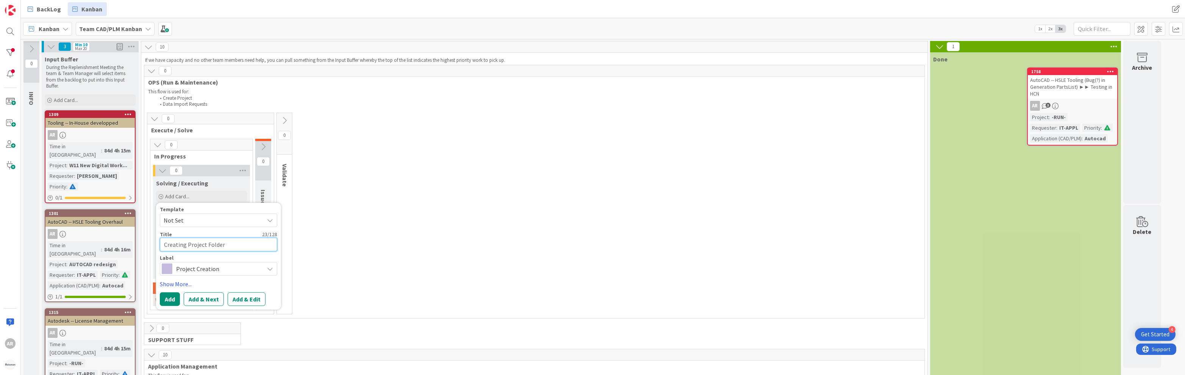
click at [233, 242] on textarea "Creating Project Folder" at bounding box center [218, 245] width 117 height 14
paste textarea "Q:A24-59000"
click at [168, 296] on button "Add" at bounding box center [170, 299] width 20 height 14
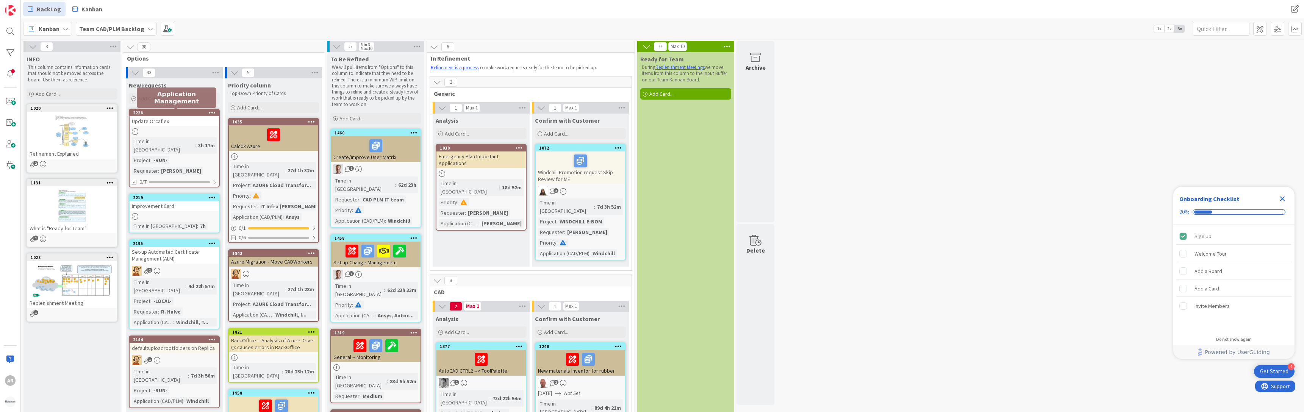
click at [170, 115] on div "2228" at bounding box center [176, 112] width 86 height 5
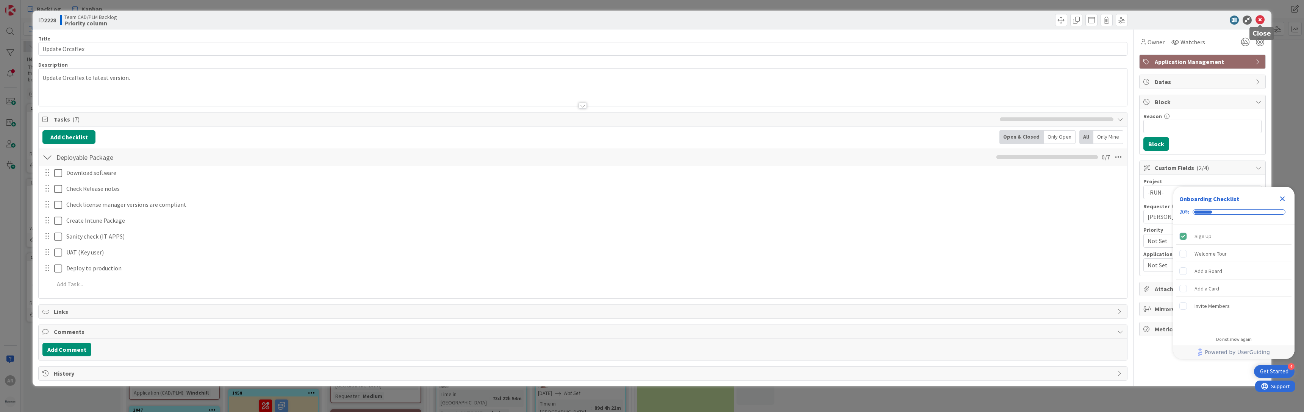
click at [1259, 20] on icon at bounding box center [1259, 20] width 9 height 9
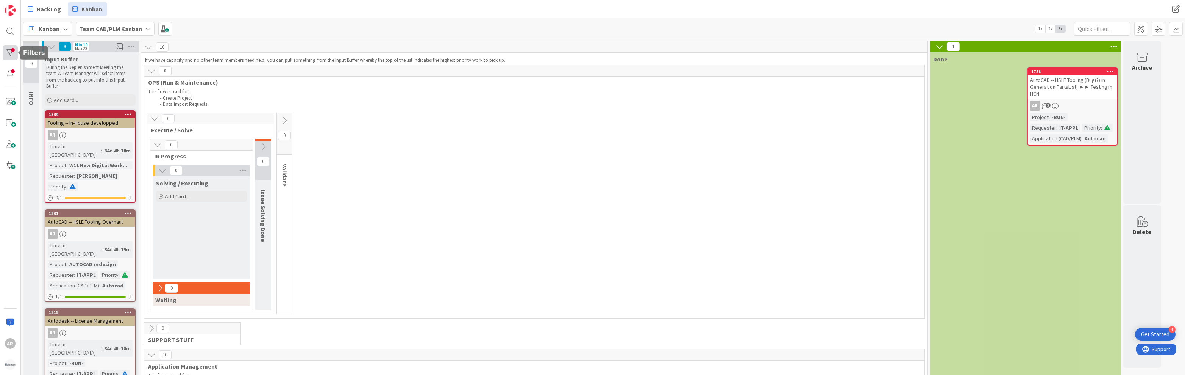
click at [13, 51] on div at bounding box center [10, 52] width 15 height 15
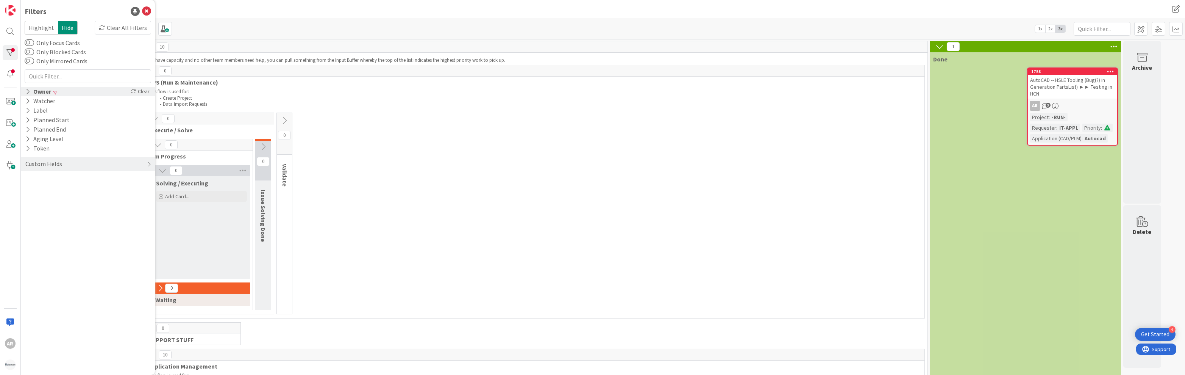
click at [41, 91] on div "Owner" at bounding box center [38, 91] width 27 height 9
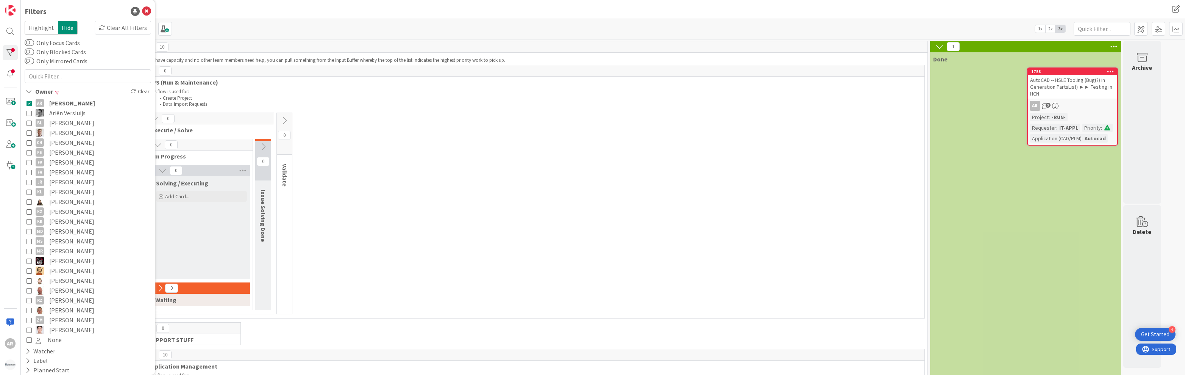
drag, startPoint x: 28, startPoint y: 102, endPoint x: 80, endPoint y: 128, distance: 57.6
click at [28, 106] on icon at bounding box center [29, 102] width 5 height 5
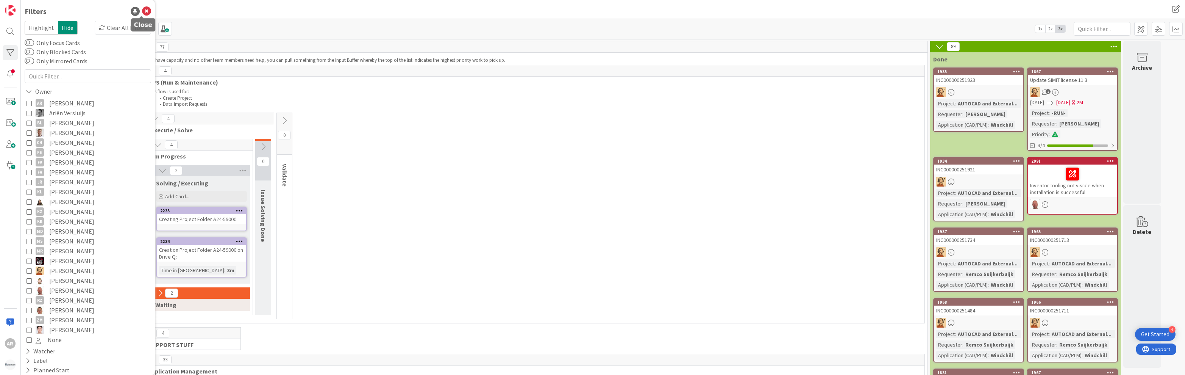
click at [142, 9] on icon at bounding box center [146, 11] width 9 height 9
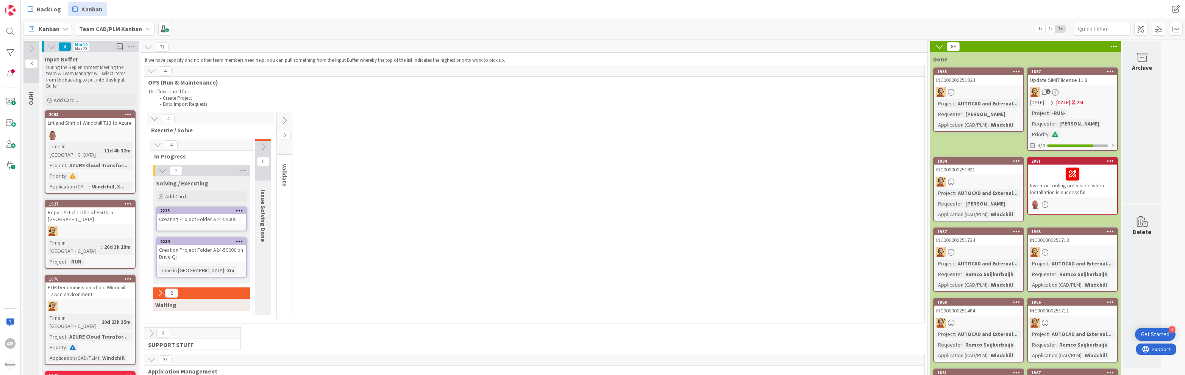
click at [239, 241] on icon at bounding box center [239, 240] width 7 height 5
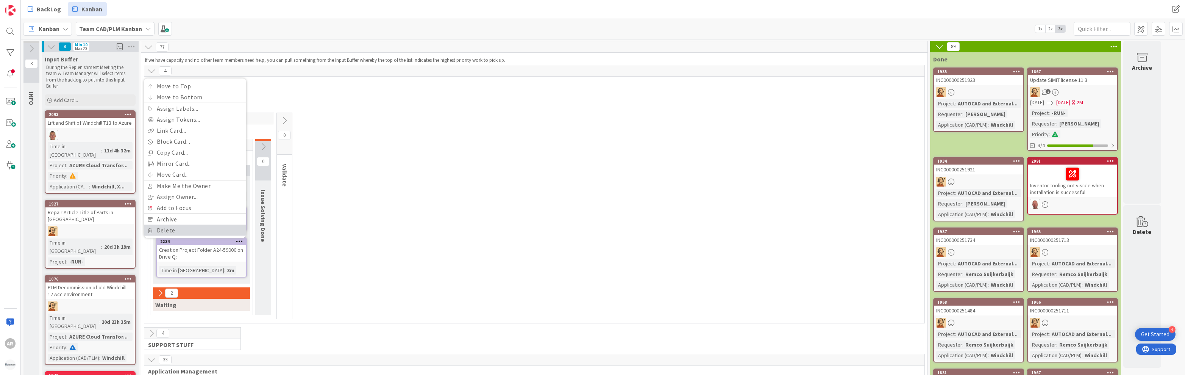
click at [170, 226] on link "Delete" at bounding box center [195, 230] width 102 height 11
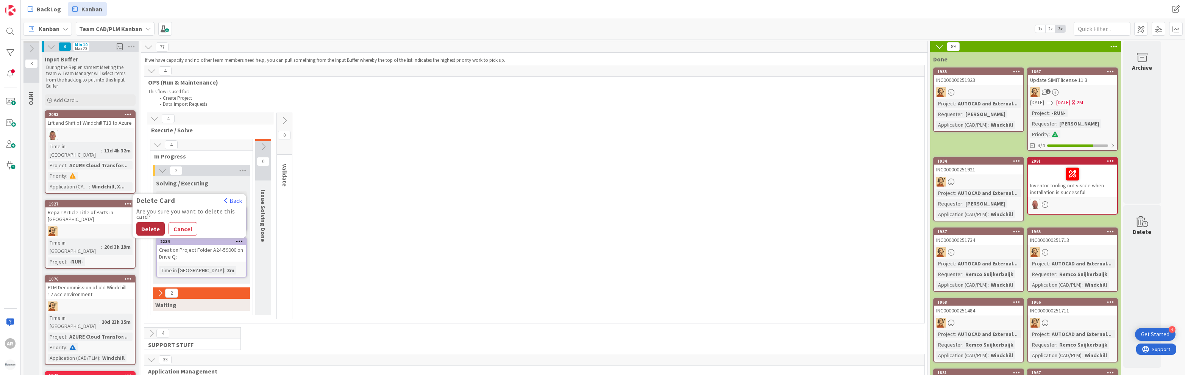
click at [152, 228] on button "Delete" at bounding box center [150, 229] width 28 height 14
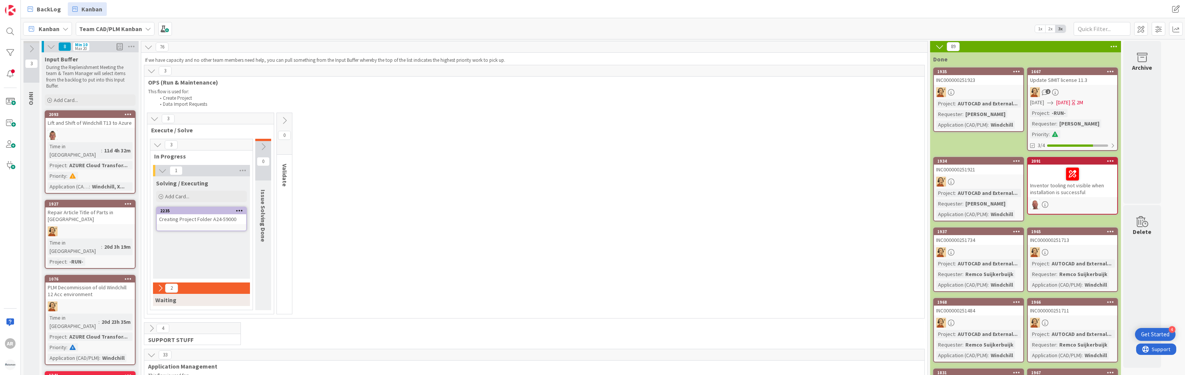
click at [201, 217] on div "Creating Project Folder A24-59000" at bounding box center [201, 219] width 89 height 10
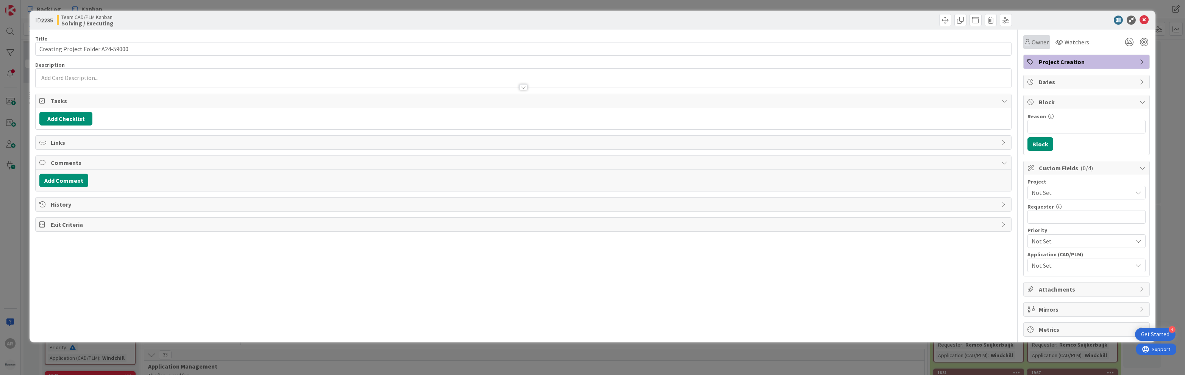
click at [1041, 41] on span "Owner" at bounding box center [1040, 42] width 17 height 9
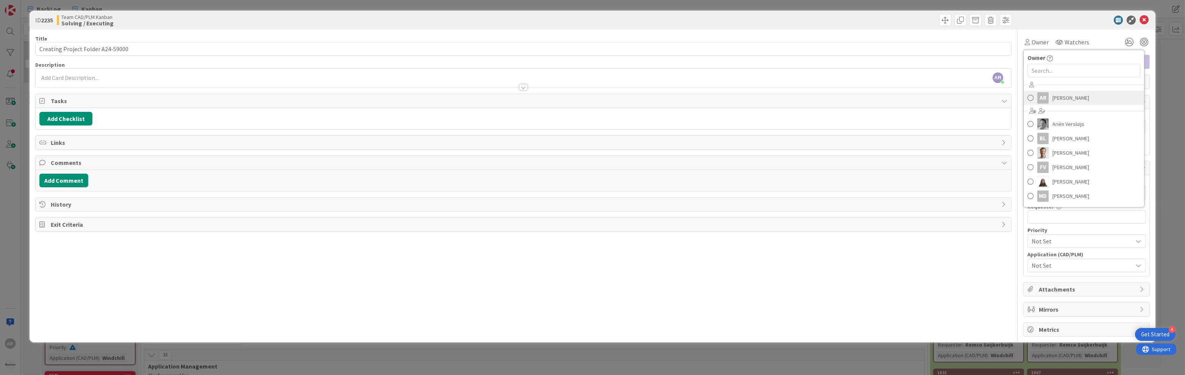
click at [1058, 98] on span "[PERSON_NAME]" at bounding box center [1071, 97] width 37 height 11
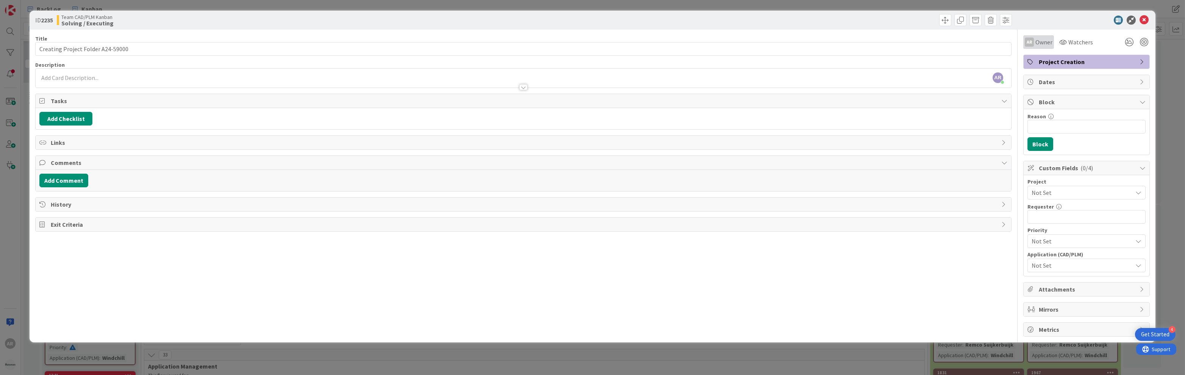
click at [1042, 42] on span "Owner" at bounding box center [1044, 42] width 17 height 9
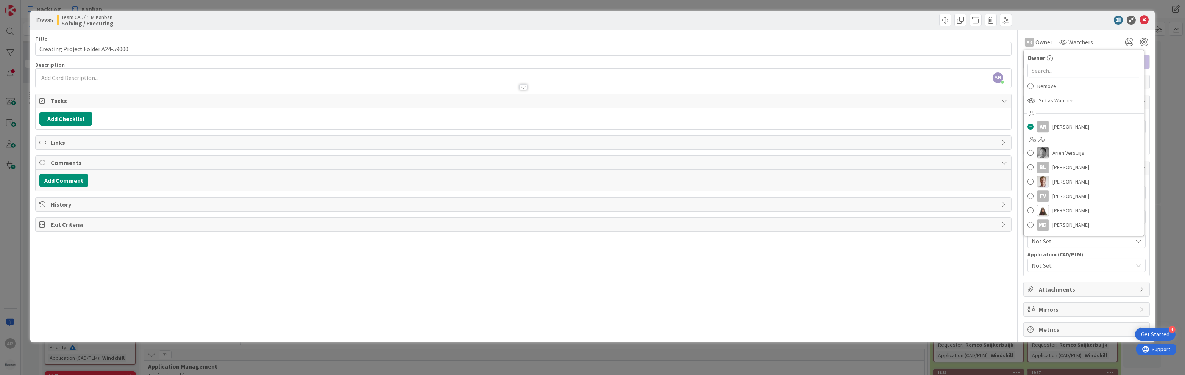
click at [1114, 38] on div "AR Owner Owner Remove Set as Watcher AR Alex Repetto Ariën Versluijs BL Bas Luk…" at bounding box center [1087, 42] width 127 height 14
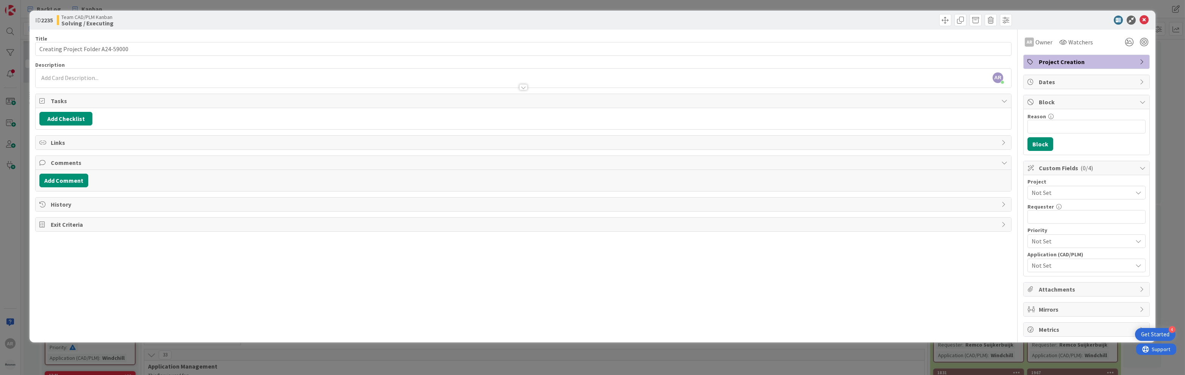
click at [1057, 82] on span "Dates" at bounding box center [1087, 81] width 97 height 9
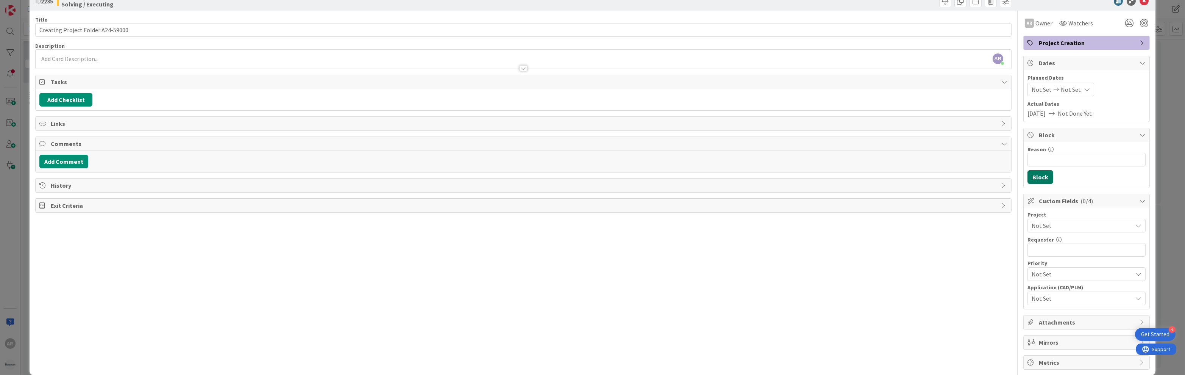
scroll to position [29, 0]
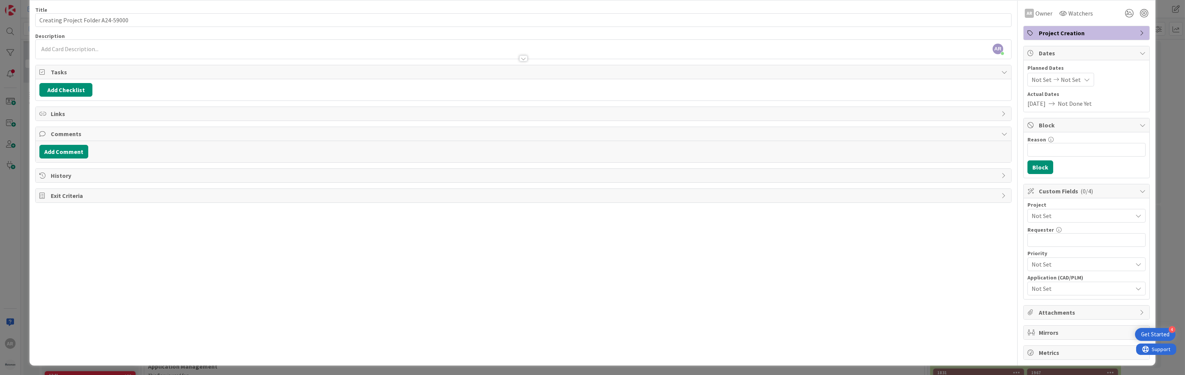
click at [1047, 261] on span "Not Set" at bounding box center [1080, 264] width 97 height 11
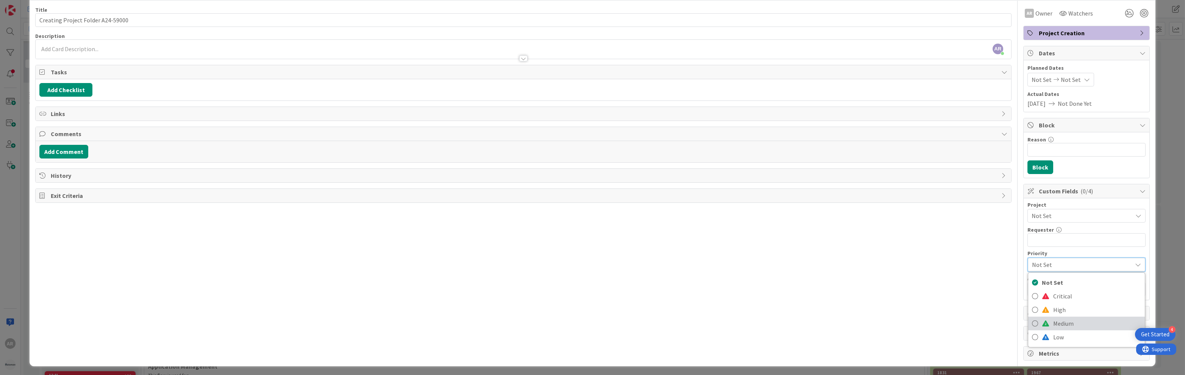
click at [1054, 322] on span "Medium" at bounding box center [1098, 322] width 88 height 11
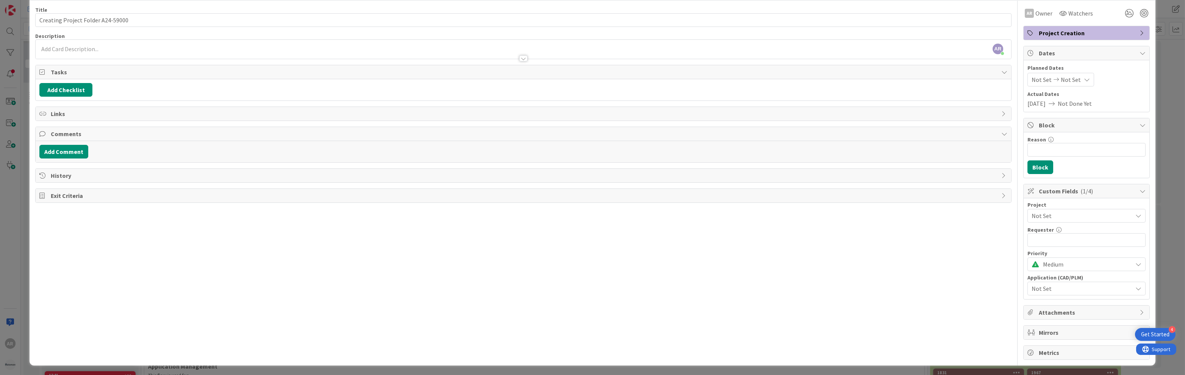
click at [1047, 287] on span "Not Set" at bounding box center [1082, 288] width 101 height 9
click at [1029, 119] on icon at bounding box center [1032, 120] width 6 height 11
click at [1029, 120] on icon at bounding box center [1032, 120] width 6 height 11
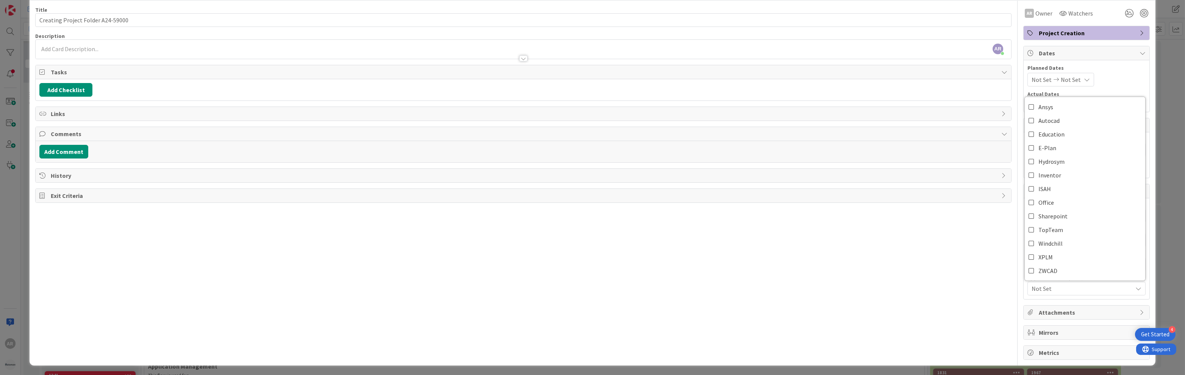
click at [997, 274] on div "Title 33 / 128 Creating Project Folder A24-59000 Description AR Alex Repetto ju…" at bounding box center [523, 180] width 977 height 359
click at [67, 88] on button "Add Checklist" at bounding box center [65, 90] width 53 height 14
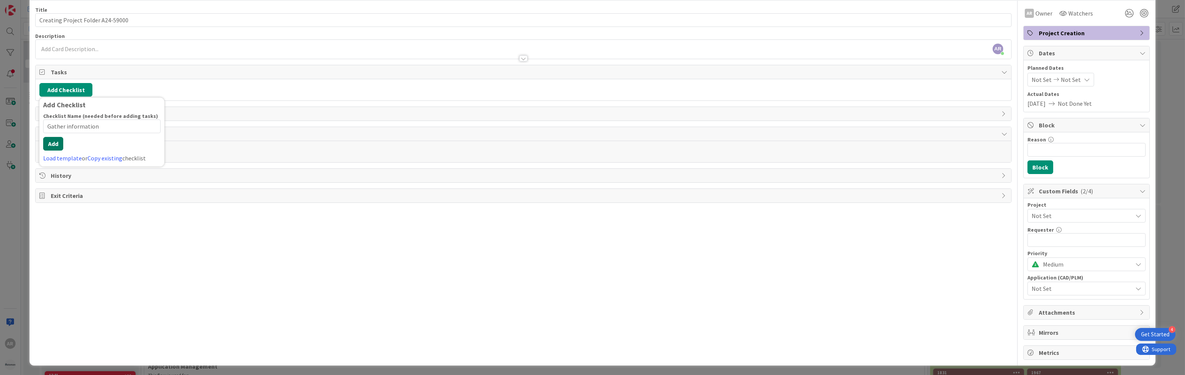
type input "Gather information"
click at [54, 149] on button "Add" at bounding box center [53, 144] width 20 height 14
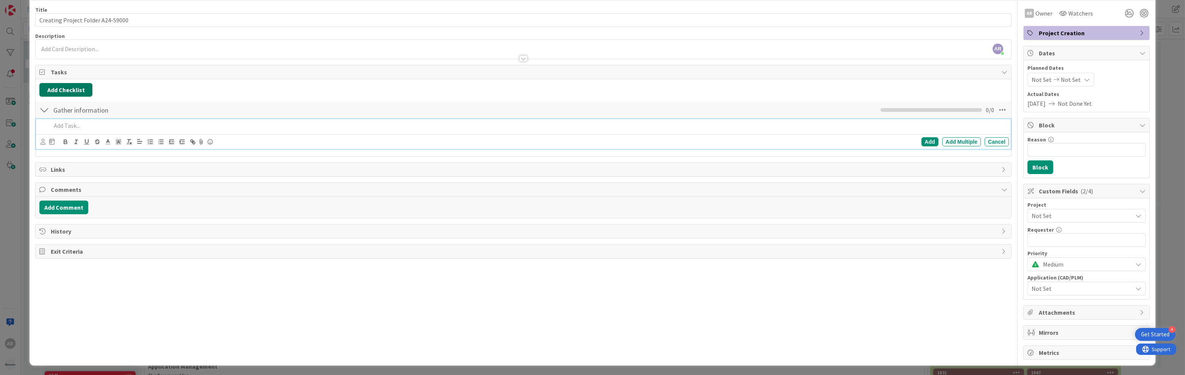
click at [69, 87] on button "Add Checklist" at bounding box center [65, 90] width 53 height 14
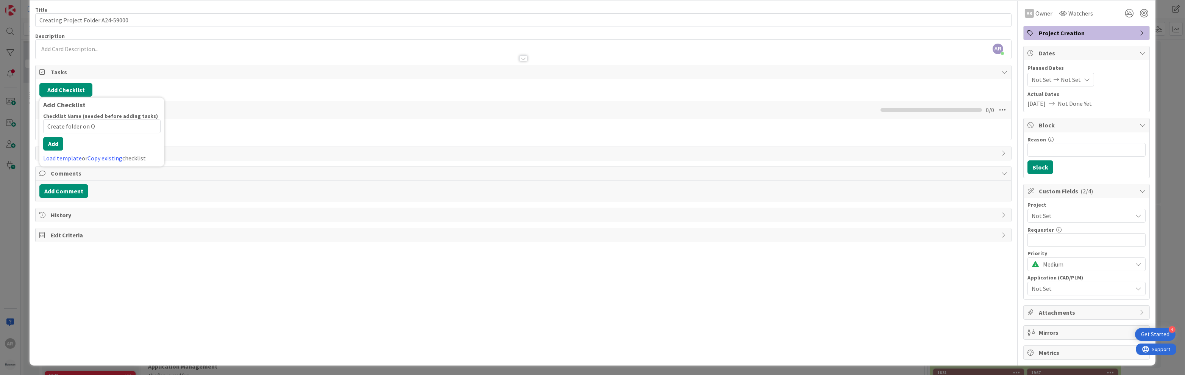
type input "Create folder on Q:"
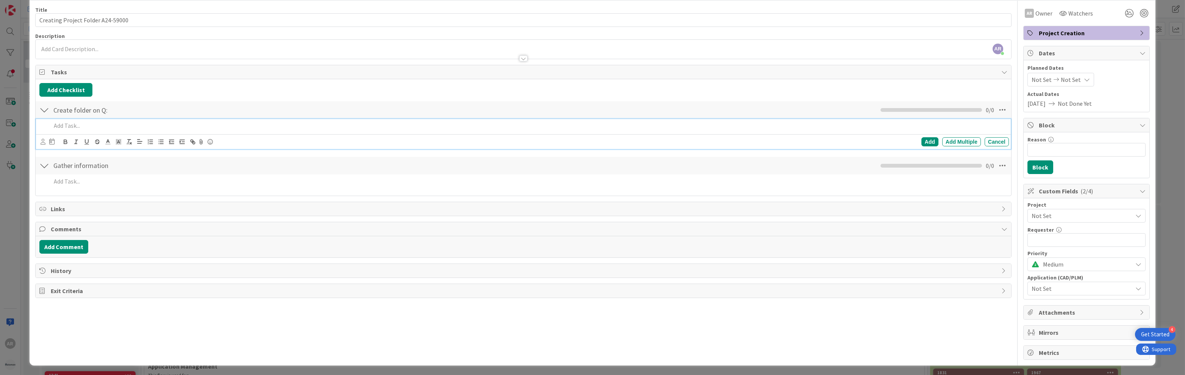
click at [43, 109] on div at bounding box center [44, 110] width 10 height 14
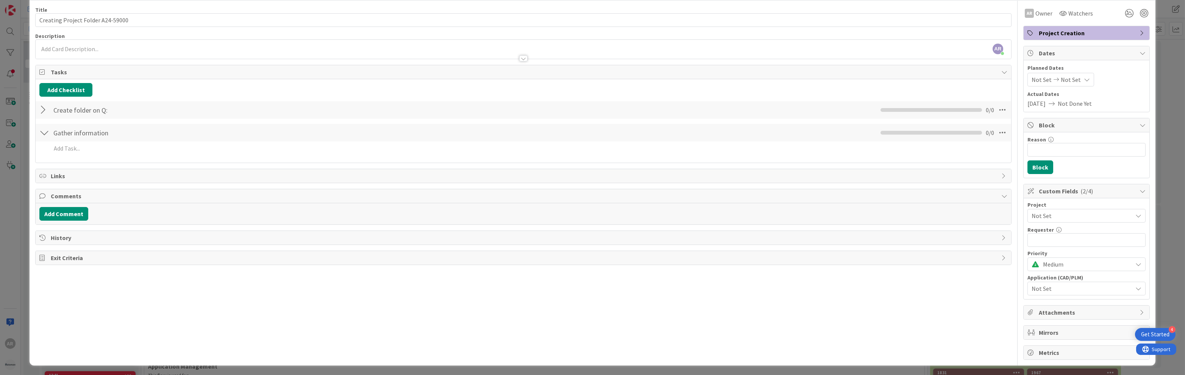
click at [45, 131] on div at bounding box center [44, 133] width 10 height 14
click at [63, 86] on button "Add Checklist" at bounding box center [65, 90] width 53 height 14
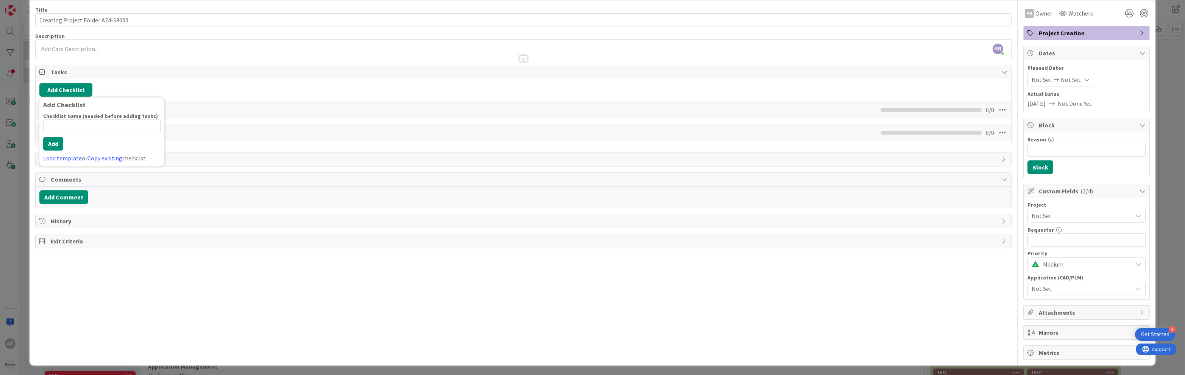
click at [195, 88] on div "Add Checklist Add Checklist Checklist Name (needed before adding tasks) 0 / 64 …" at bounding box center [523, 90] width 968 height 14
click at [69, 197] on button "Add Comment" at bounding box center [63, 197] width 49 height 14
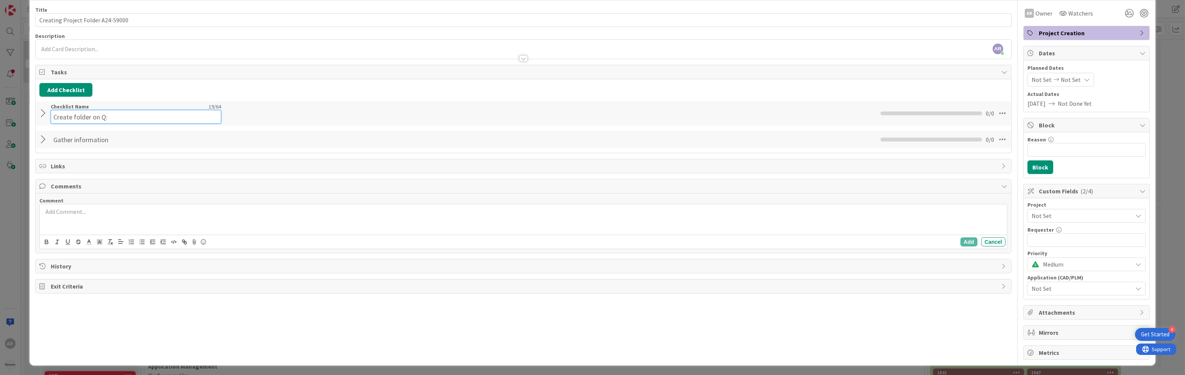
click at [118, 105] on div "Checklist Name 19 / 64 Create folder on Q:" at bounding box center [136, 113] width 170 height 20
click at [134, 88] on div "Add Checklist Back" at bounding box center [523, 90] width 968 height 14
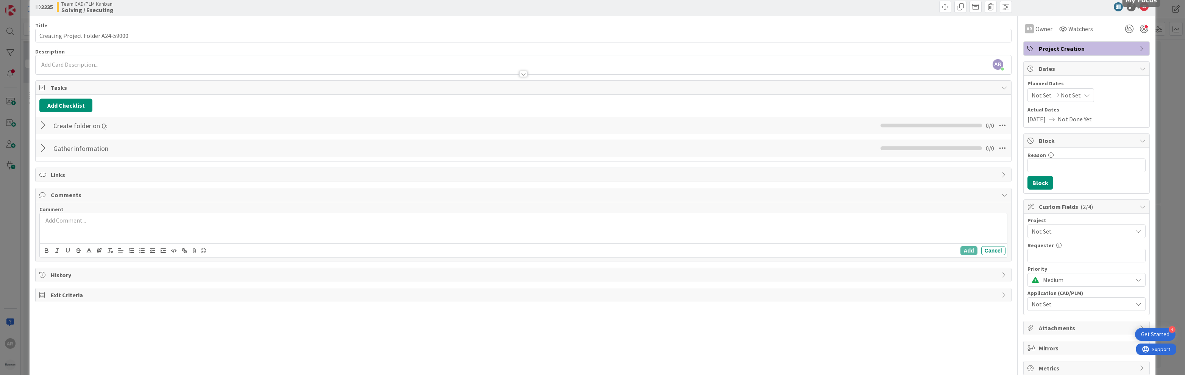
scroll to position [0, 0]
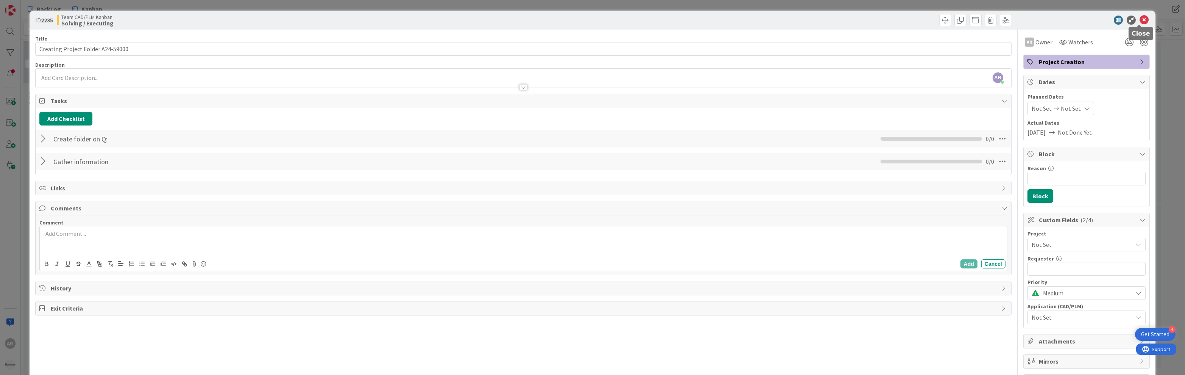
click at [1140, 20] on icon at bounding box center [1144, 20] width 9 height 9
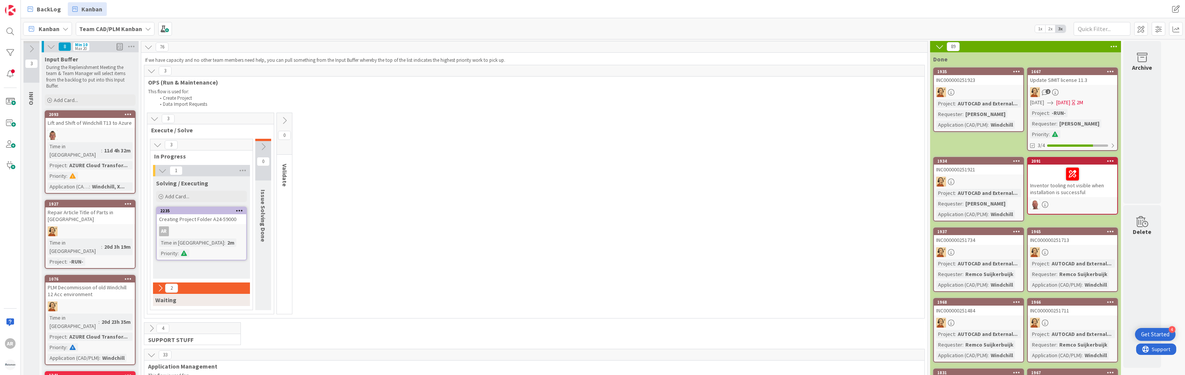
click at [203, 217] on div "Creating Project Folder A24-59000" at bounding box center [201, 219] width 89 height 10
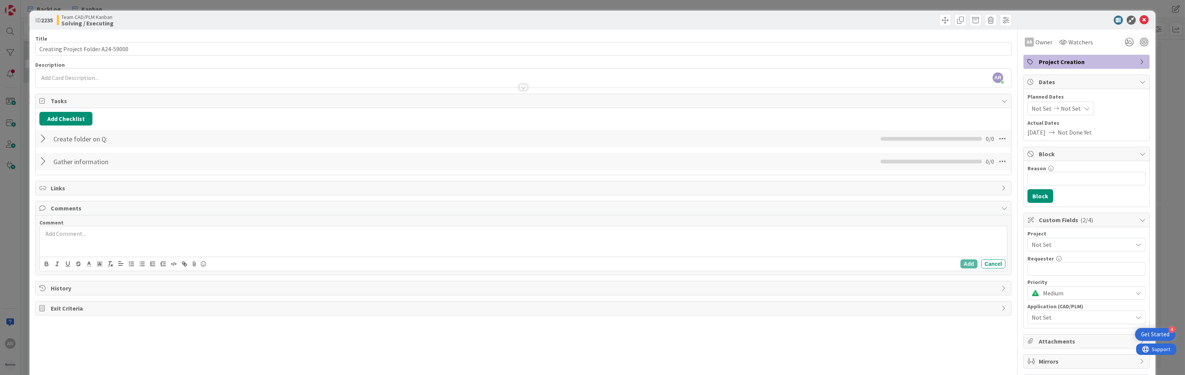
click at [41, 101] on icon at bounding box center [43, 101] width 8 height 6
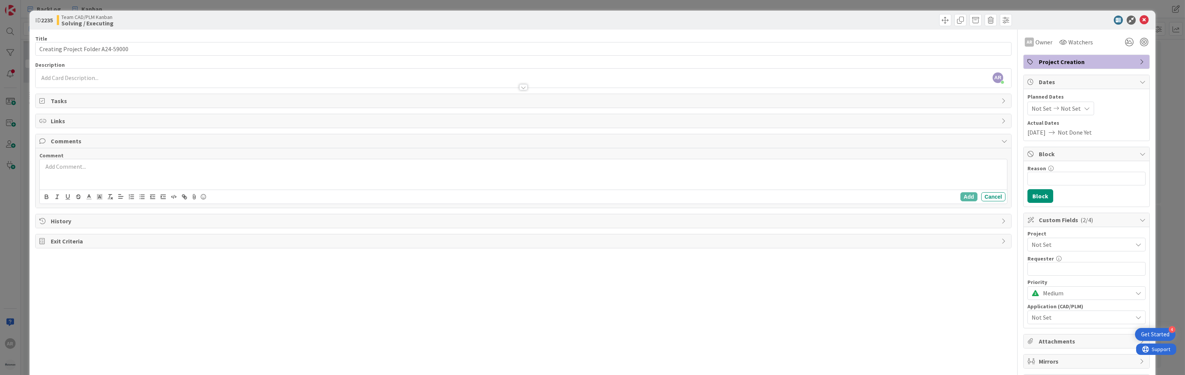
click at [43, 100] on icon at bounding box center [43, 101] width 8 height 6
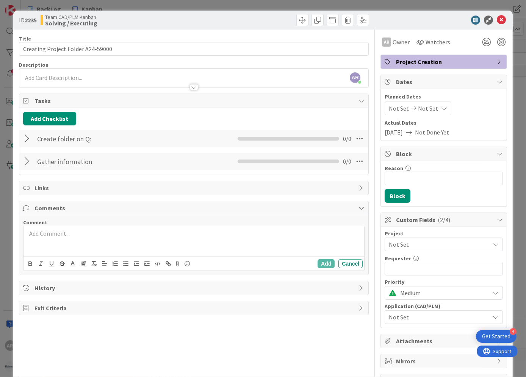
click at [29, 137] on div at bounding box center [28, 139] width 10 height 14
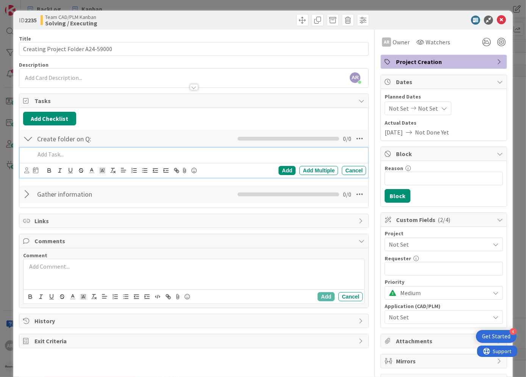
click at [52, 154] on p at bounding box center [199, 154] width 328 height 9
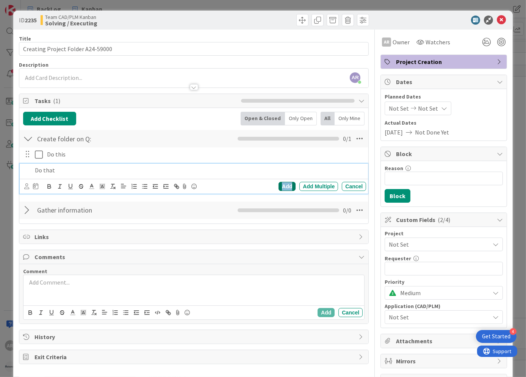
click at [285, 185] on div "Add" at bounding box center [286, 186] width 17 height 9
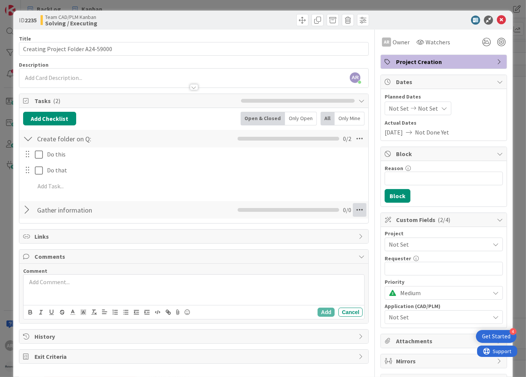
click at [353, 209] on icon at bounding box center [360, 210] width 14 height 14
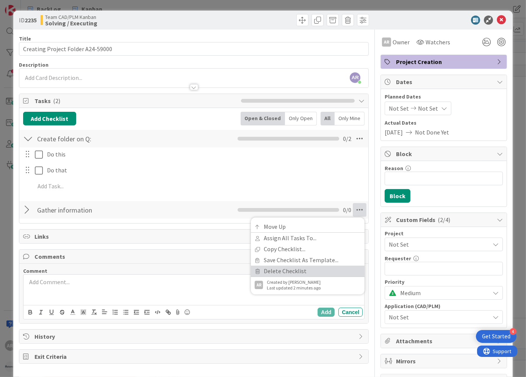
click at [290, 270] on link "Delete Checklist" at bounding box center [308, 271] width 114 height 11
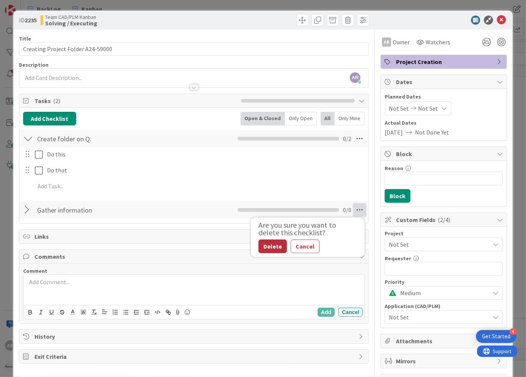
click at [267, 244] on button "Delete" at bounding box center [272, 246] width 28 height 14
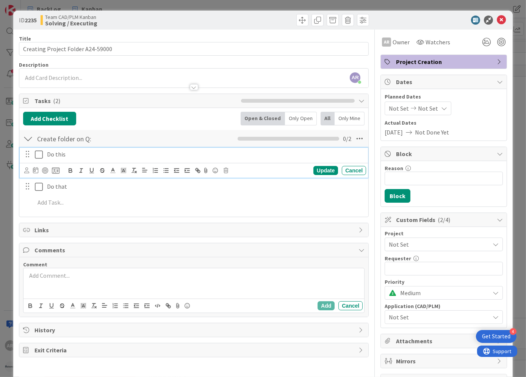
click at [58, 154] on p "Do this" at bounding box center [205, 154] width 316 height 9
click at [321, 168] on div "Update" at bounding box center [325, 170] width 25 height 9
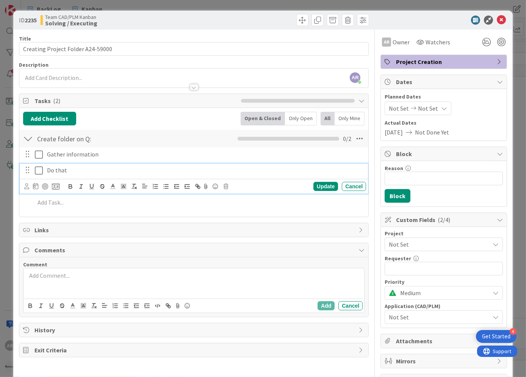
click at [58, 169] on p "Do that" at bounding box center [205, 170] width 316 height 9
drag, startPoint x: 86, startPoint y: 169, endPoint x: 32, endPoint y: 169, distance: 53.8
click at [32, 169] on div "Do that" at bounding box center [195, 170] width 344 height 13
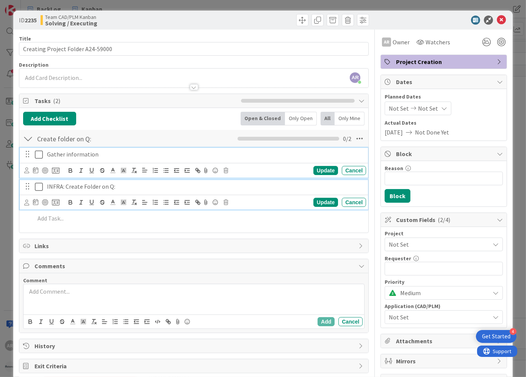
click at [106, 154] on p "Gather information" at bounding box center [205, 154] width 316 height 9
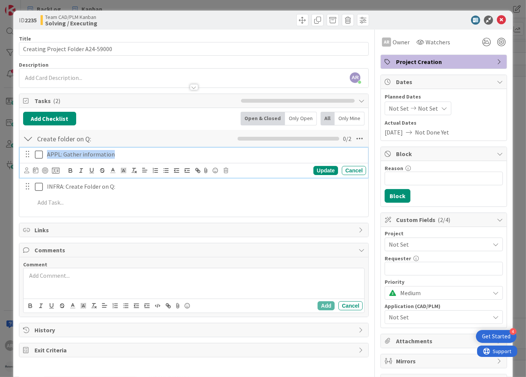
copy p "APPL: Gather information"
click at [320, 168] on div "Update" at bounding box center [325, 170] width 25 height 9
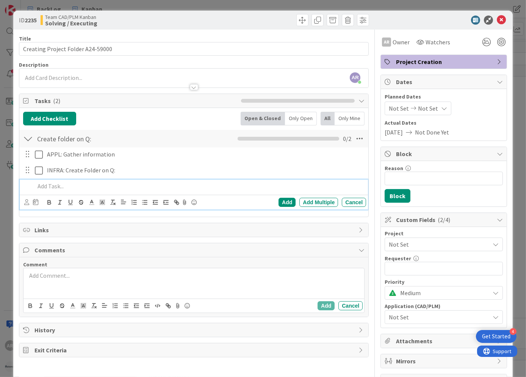
click at [48, 186] on p at bounding box center [199, 186] width 328 height 9
click at [147, 185] on p "APPL: Update HDR, AutoCAD, Windchill" at bounding box center [199, 186] width 328 height 9
click at [66, 76] on div "AR Alex Repetto joined 3 m ago" at bounding box center [193, 78] width 349 height 19
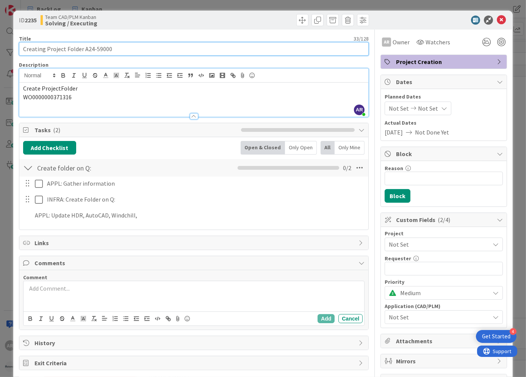
drag, startPoint x: 82, startPoint y: 49, endPoint x: 109, endPoint y: 49, distance: 26.9
click at [109, 49] on input "Creating Project Folder A24-59000" at bounding box center [194, 49] width 350 height 14
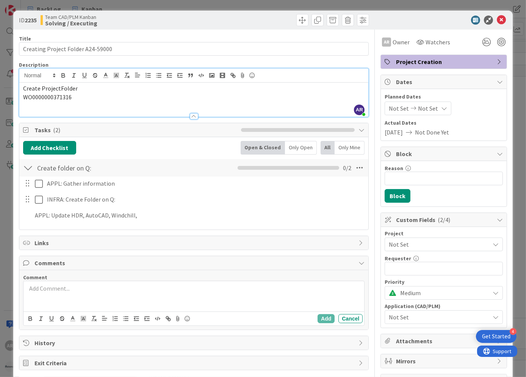
click at [85, 88] on p "Create ProjectFolder" at bounding box center [194, 88] width 342 height 9
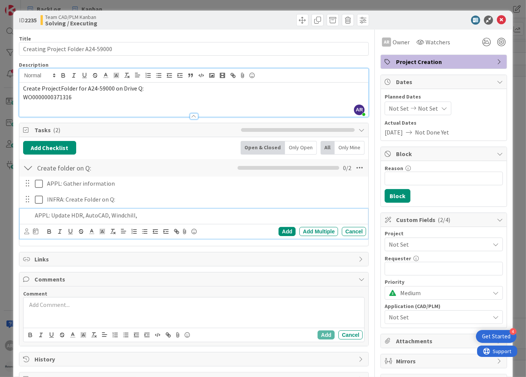
click at [144, 215] on p "APPL: Update HDR, AutoCAD, Windchill," at bounding box center [199, 215] width 328 height 9
click at [281, 229] on div "Add" at bounding box center [286, 231] width 17 height 9
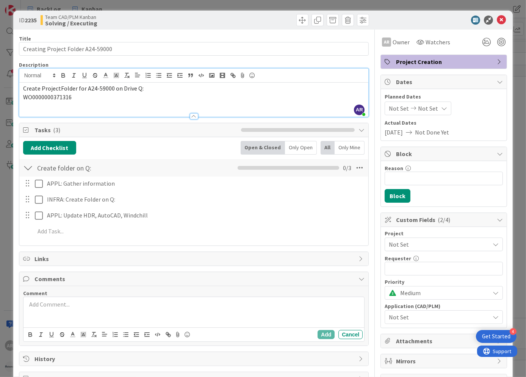
click at [34, 258] on span "Links" at bounding box center [194, 258] width 321 height 9
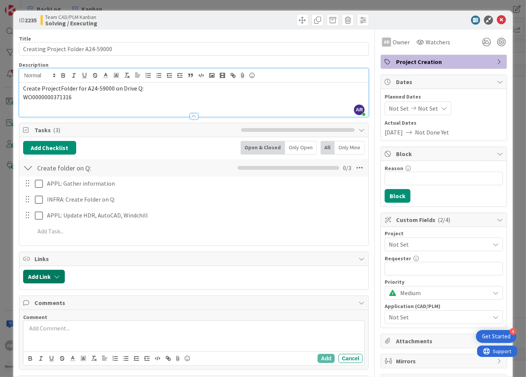
click at [47, 276] on button "Add Link" at bounding box center [44, 277] width 42 height 14
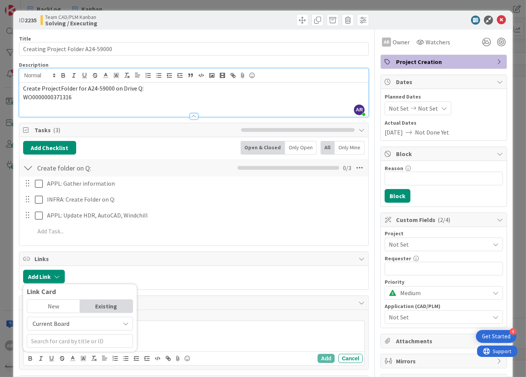
click at [105, 306] on div "Existing" at bounding box center [106, 306] width 53 height 13
click at [58, 338] on input "text" at bounding box center [80, 341] width 106 height 14
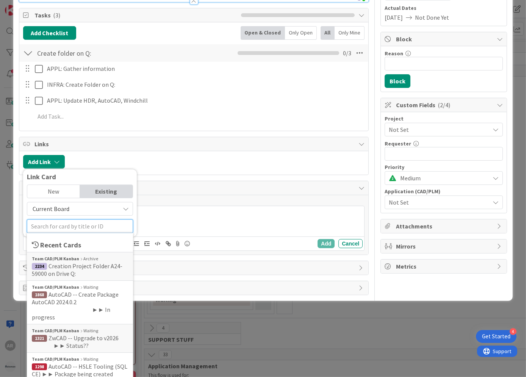
scroll to position [118, 0]
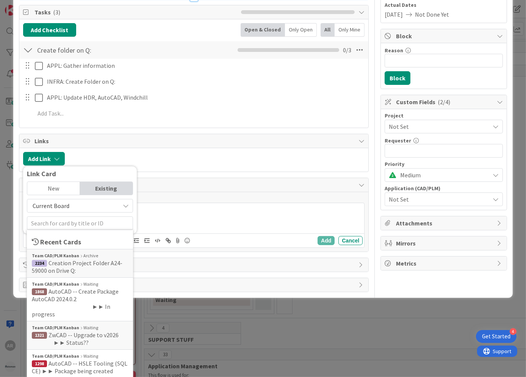
click at [53, 187] on div "New" at bounding box center [53, 188] width 53 height 13
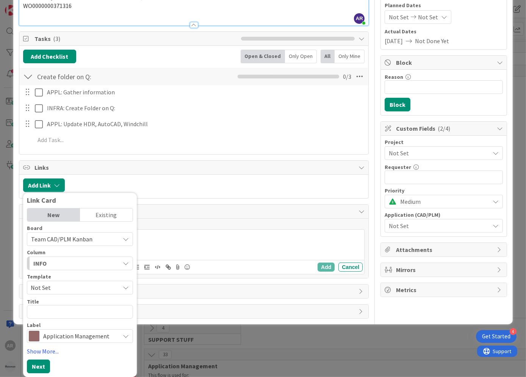
scroll to position [91, 0]
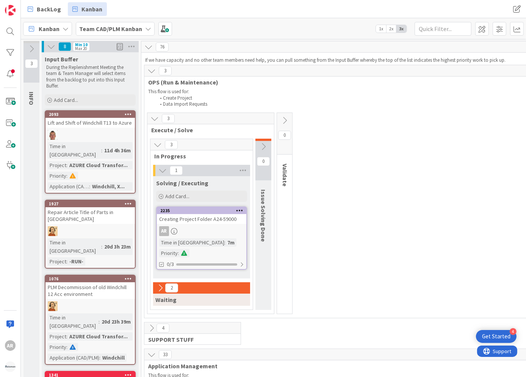
click at [205, 214] on div "Creating Project Folder A24-59000" at bounding box center [201, 219] width 89 height 10
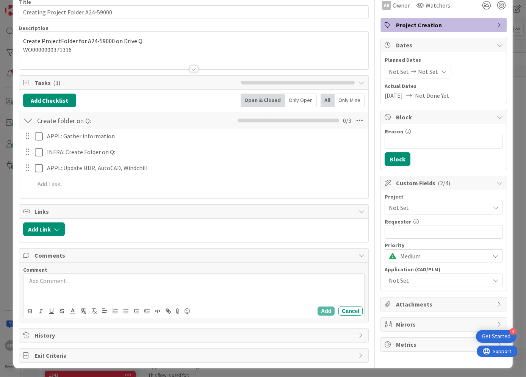
scroll to position [38, 0]
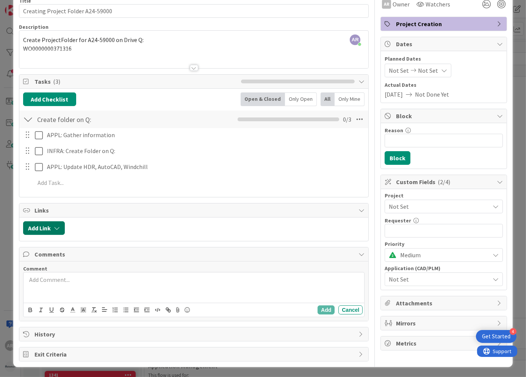
click at [58, 228] on icon "button" at bounding box center [57, 228] width 6 height 6
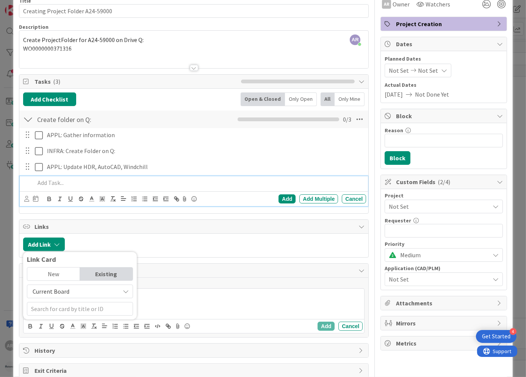
click at [148, 181] on p at bounding box center [199, 182] width 328 height 9
click at [167, 103] on div "Add Checklist Open & Closed Only Open All Only Mine" at bounding box center [194, 99] width 342 height 14
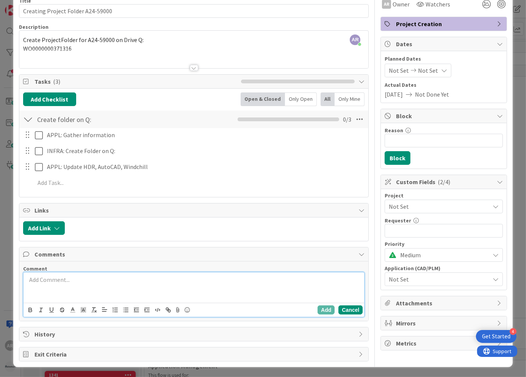
click at [346, 308] on button "Cancel" at bounding box center [350, 309] width 24 height 9
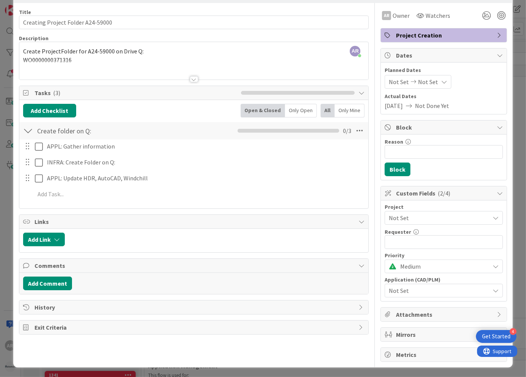
click at [358, 221] on icon at bounding box center [361, 222] width 6 height 6
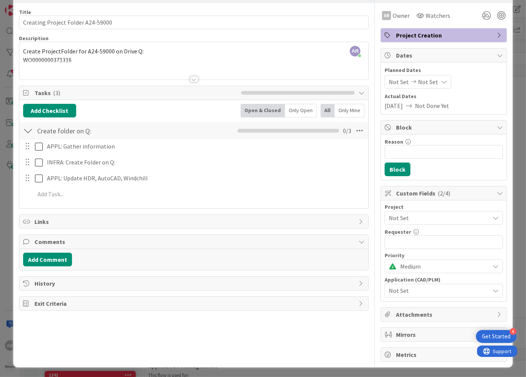
click at [358, 241] on icon at bounding box center [361, 242] width 6 height 6
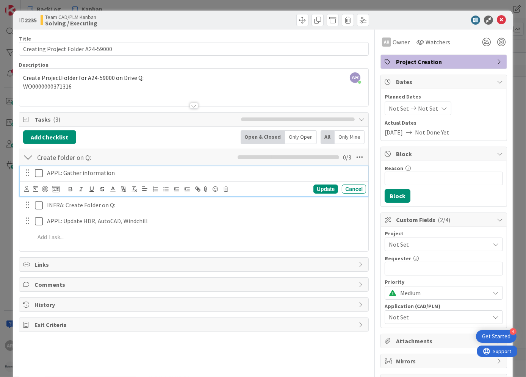
click at [38, 173] on icon at bounding box center [39, 173] width 8 height 9
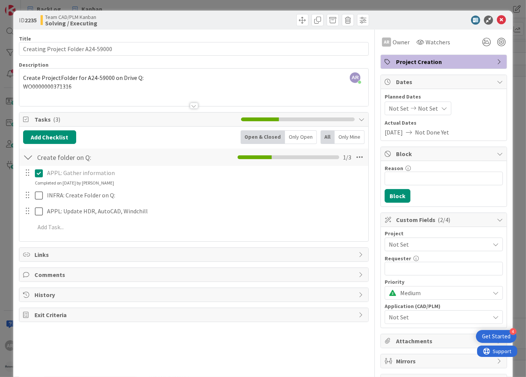
click at [48, 293] on span "History" at bounding box center [194, 294] width 321 height 9
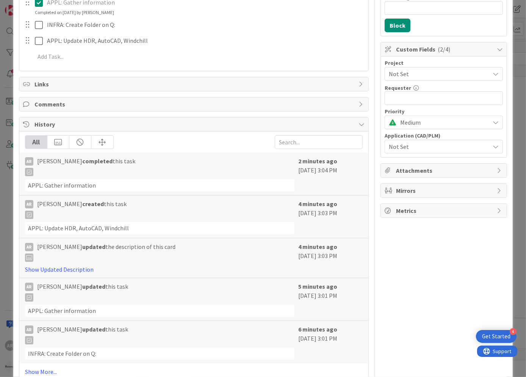
scroll to position [172, 0]
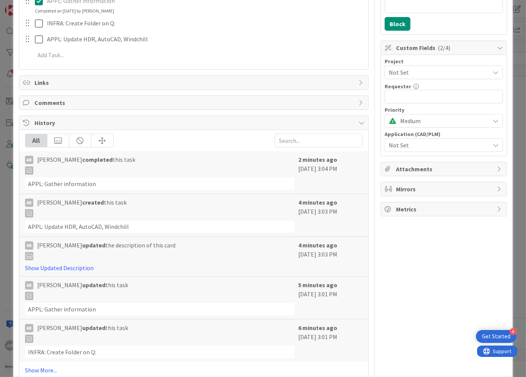
click at [45, 122] on span "History" at bounding box center [194, 122] width 321 height 9
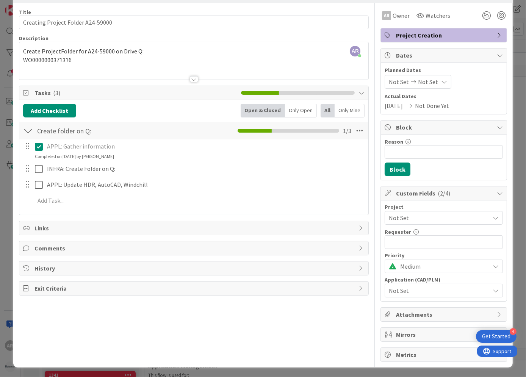
click at [52, 288] on span "Exit Criteria" at bounding box center [194, 288] width 321 height 9
click at [76, 285] on span "Exit Criteria" at bounding box center [194, 288] width 321 height 9
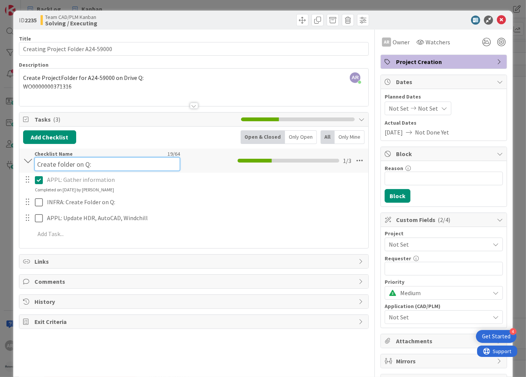
click at [161, 157] on input "Create folder on Q:" at bounding box center [106, 164] width 145 height 14
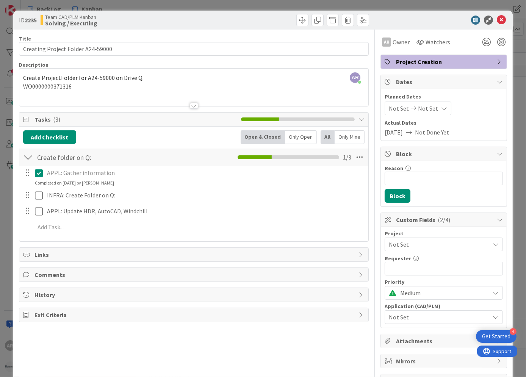
click at [199, 163] on div "Create folder on Q: Checklist Name 19 / 64 Create folder on Q: 1 / 3" at bounding box center [193, 157] width 349 height 17
click at [27, 158] on div at bounding box center [28, 157] width 10 height 14
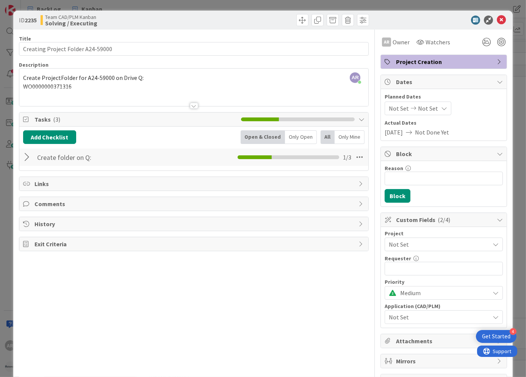
click at [358, 120] on icon at bounding box center [361, 119] width 6 height 6
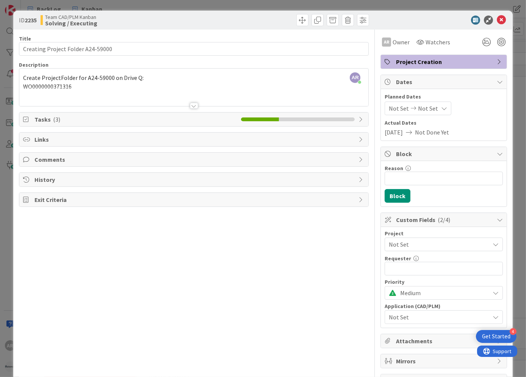
click at [124, 117] on span "Tasks ( 3 )" at bounding box center [135, 119] width 203 height 9
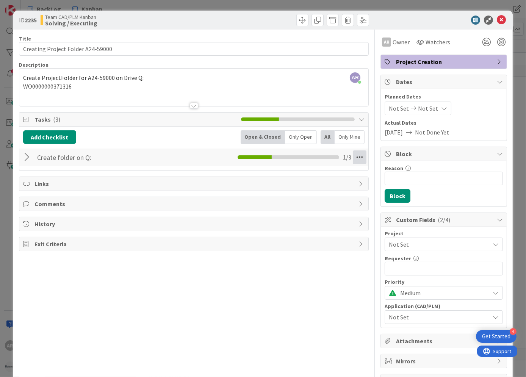
click at [356, 157] on icon at bounding box center [360, 157] width 14 height 14
click at [29, 155] on div at bounding box center [28, 157] width 10 height 14
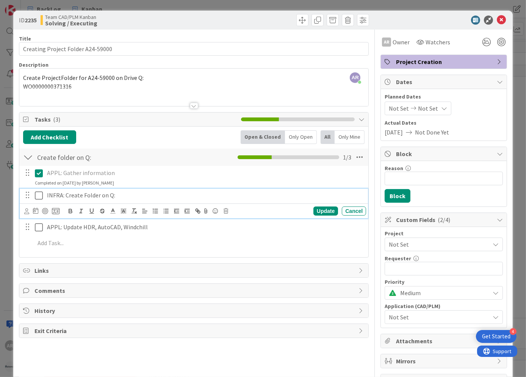
click at [93, 195] on p "INFRA: Create Folder on Q:" at bounding box center [205, 195] width 316 height 9
click at [356, 157] on icon at bounding box center [360, 157] width 14 height 14
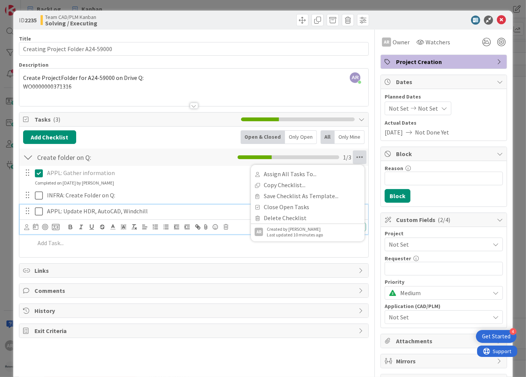
click at [165, 211] on p "APPL: Update HDR, AutoCAD, Windchill" at bounding box center [205, 211] width 316 height 9
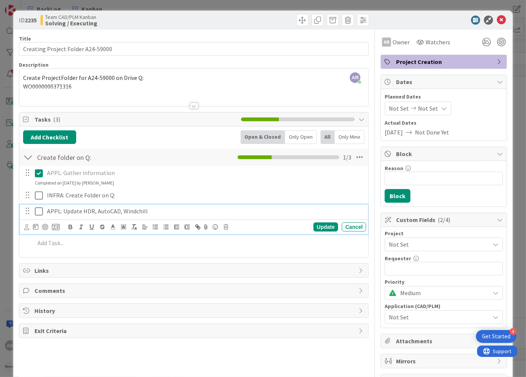
click at [173, 19] on div "Team CAD/PLM Kanban Solving / Executing" at bounding box center [117, 20] width 152 height 12
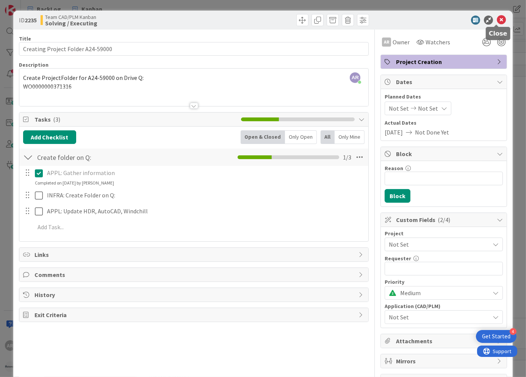
click at [497, 19] on icon at bounding box center [501, 20] width 9 height 9
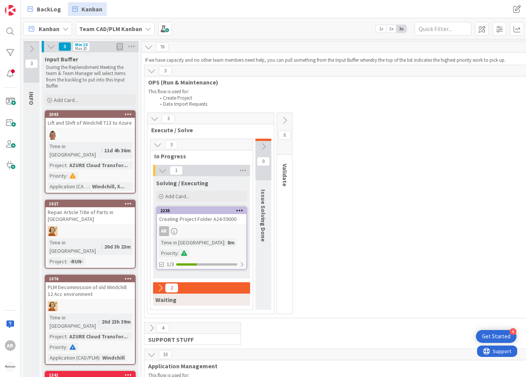
click at [161, 287] on icon at bounding box center [160, 288] width 8 height 8
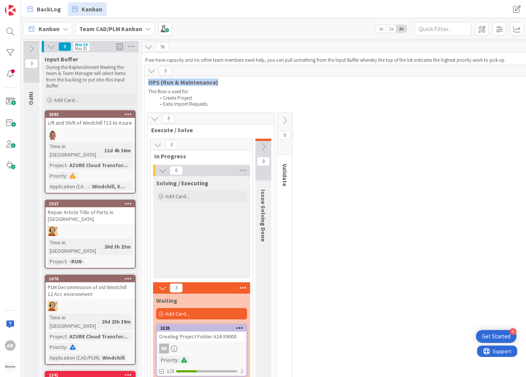
drag, startPoint x: 149, startPoint y: 81, endPoint x: 216, endPoint y: 82, distance: 66.7
click at [216, 82] on span "OPS (Run & Maintenance)" at bounding box center [531, 82] width 767 height 8
copy span "OPS (Run & Maintenance)"
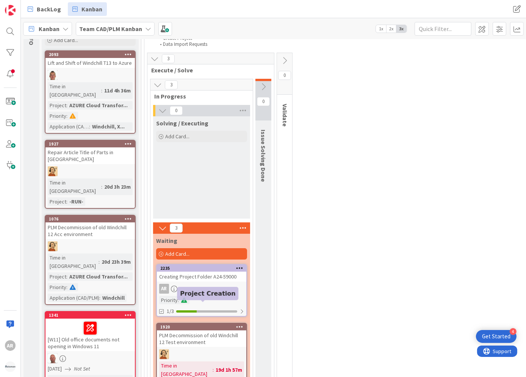
scroll to position [69, 0]
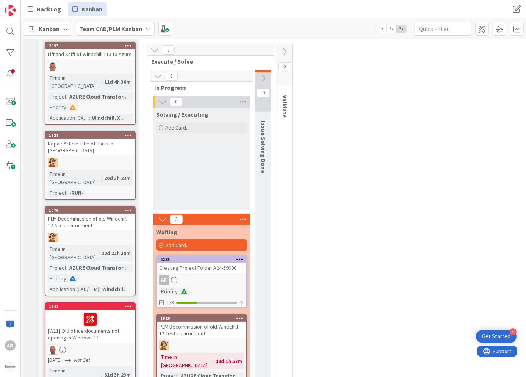
click at [195, 268] on div "Creating Project Folder A24-59000" at bounding box center [201, 268] width 89 height 10
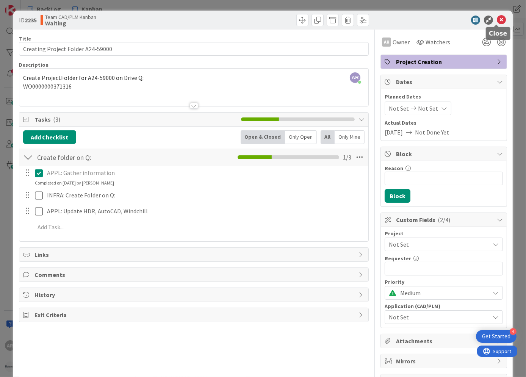
click at [497, 18] on icon at bounding box center [501, 20] width 9 height 9
